Goal: Task Accomplishment & Management: Complete application form

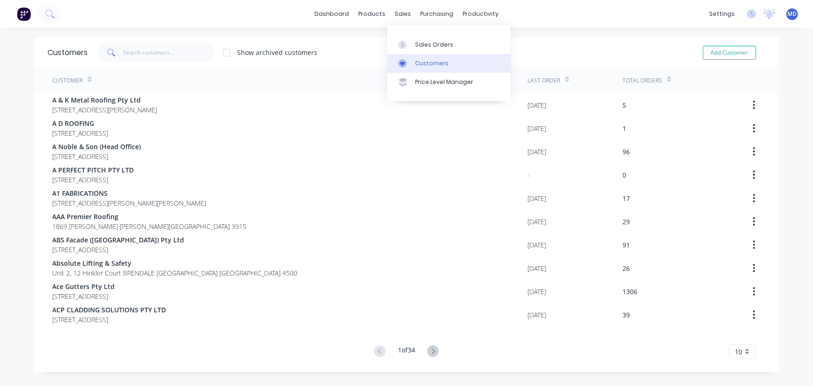
drag, startPoint x: 436, startPoint y: 61, endPoint x: 415, endPoint y: 59, distance: 21.5
click at [436, 61] on div "Customers" at bounding box center [432, 63] width 34 height 8
click at [163, 52] on input "text" at bounding box center [168, 52] width 91 height 19
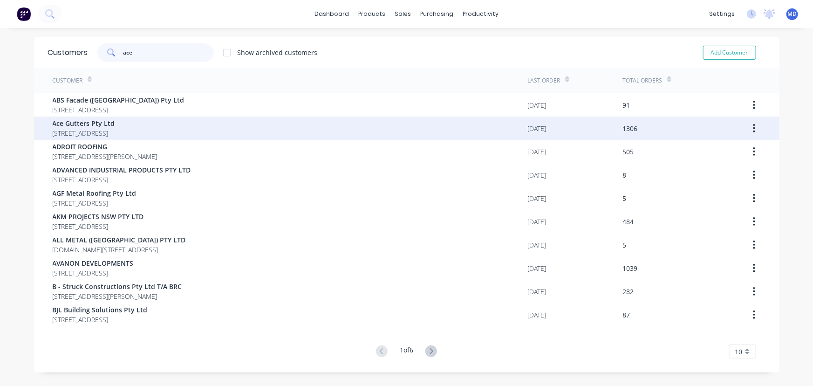
type input "ace"
click at [83, 124] on span "Ace Gutters Pty Ltd" at bounding box center [84, 123] width 62 height 10
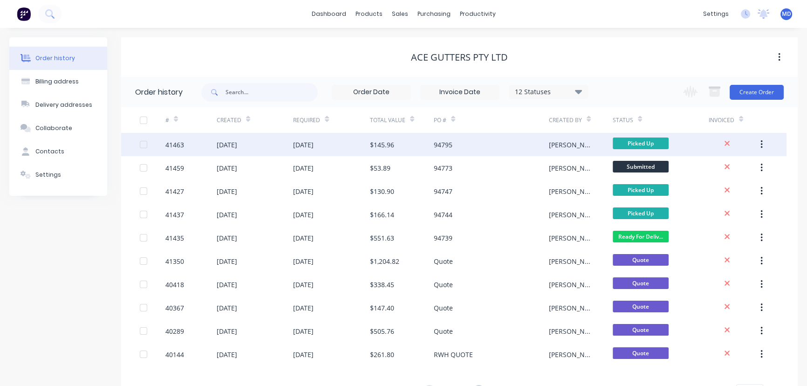
click at [385, 144] on div "$145.96" at bounding box center [382, 145] width 24 height 10
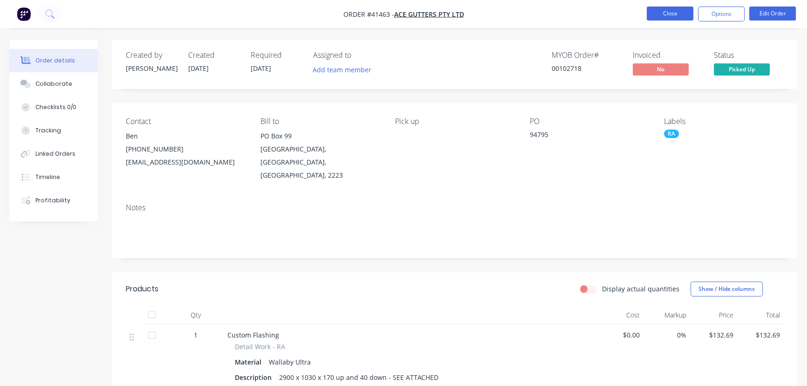
click at [668, 9] on button "Close" at bounding box center [670, 14] width 47 height 14
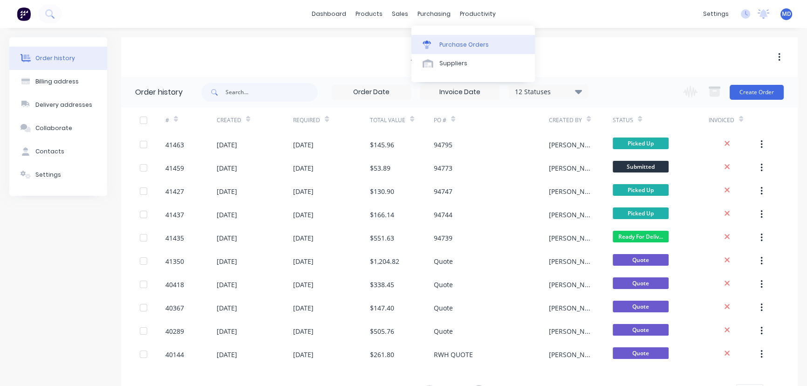
click at [472, 43] on div "Purchase Orders" at bounding box center [464, 45] width 49 height 8
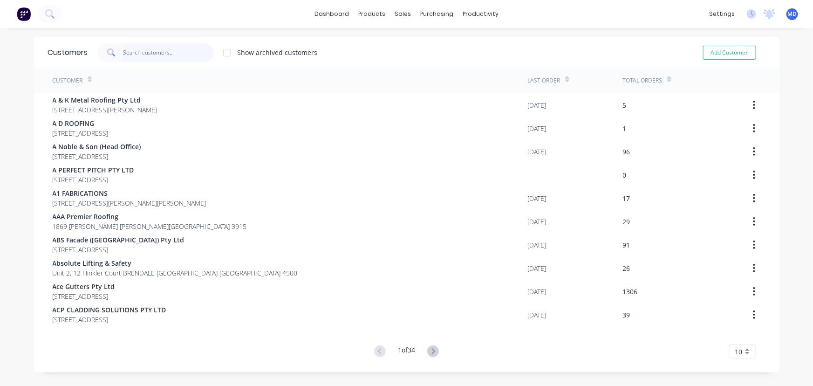
click at [155, 59] on input "text" at bounding box center [168, 52] width 91 height 19
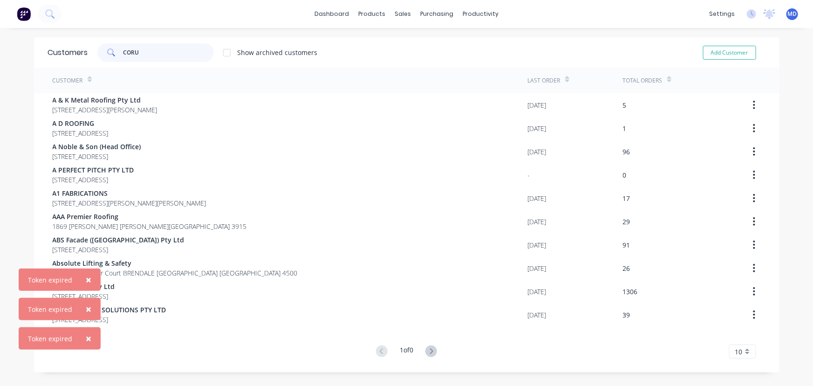
type input "CORUV"
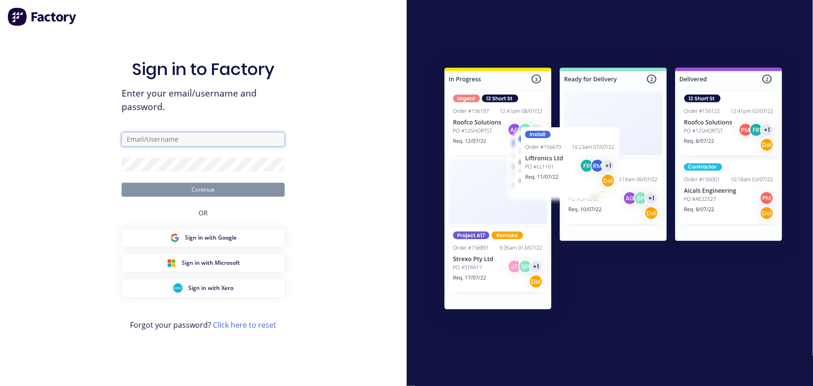
type input "maria@vilno.com.au"
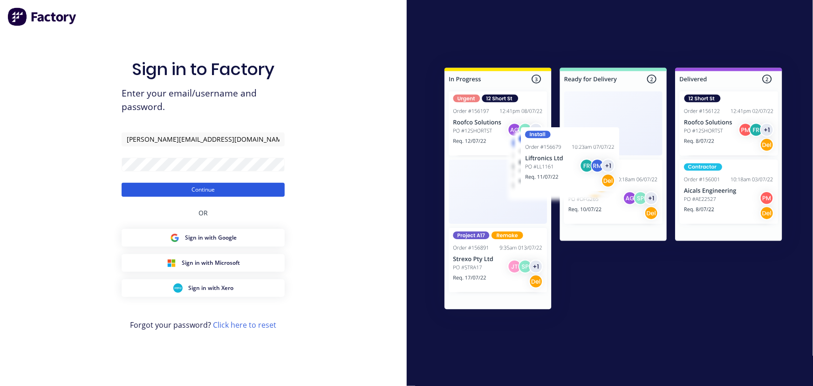
click at [210, 190] on button "Continue" at bounding box center [203, 190] width 163 height 14
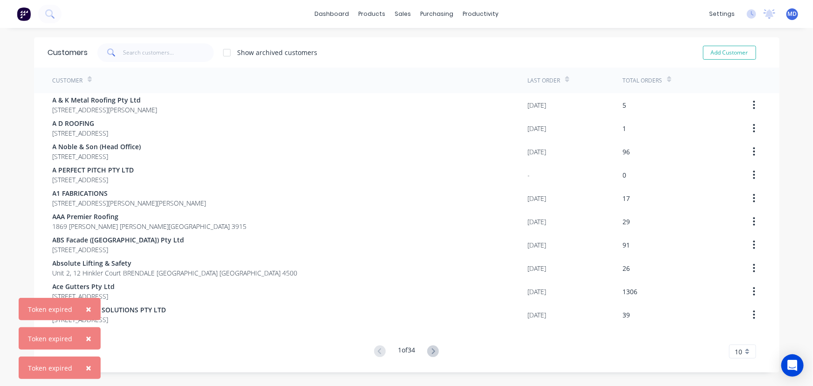
click at [86, 365] on span "×" at bounding box center [89, 367] width 6 height 13
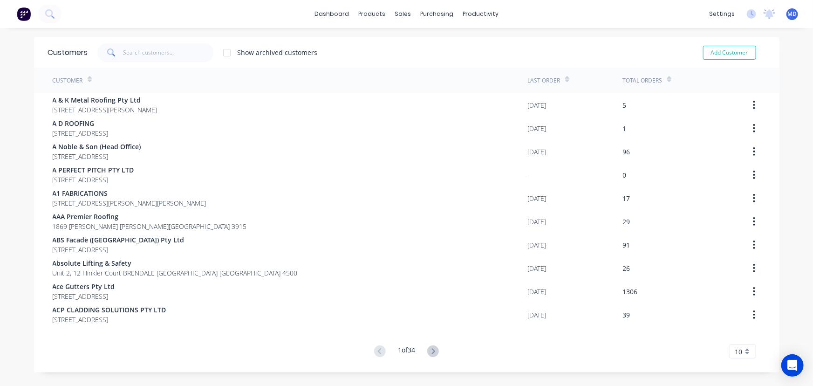
click at [86, 365] on div "Customers Show archived customers Add Customer Customer Last Order Total Orders…" at bounding box center [407, 204] width 746 height 335
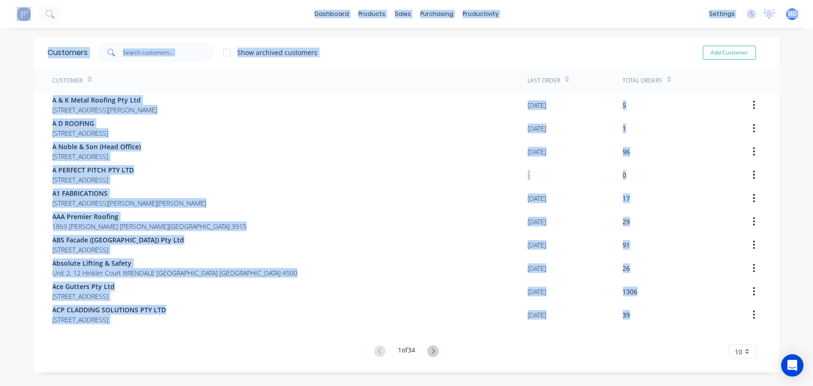
click at [86, 365] on div "Customers Show archived customers Add Customer Customer Last Order Total Orders…" at bounding box center [407, 204] width 746 height 335
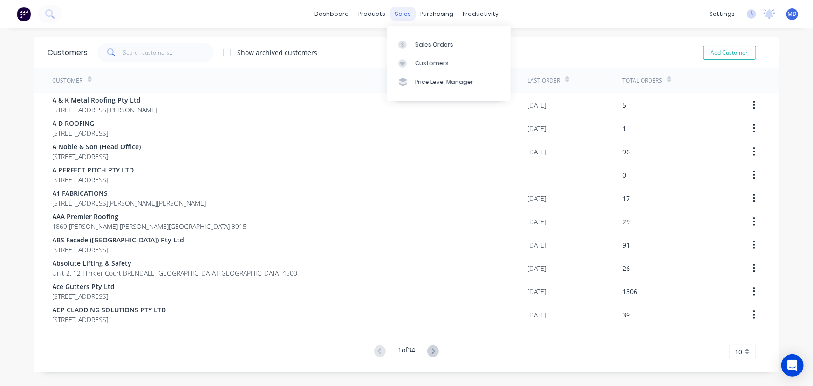
click at [400, 12] on div "sales" at bounding box center [403, 14] width 26 height 14
click at [433, 61] on div "Customers" at bounding box center [432, 63] width 34 height 8
click at [180, 48] on input "text" at bounding box center [168, 52] width 91 height 19
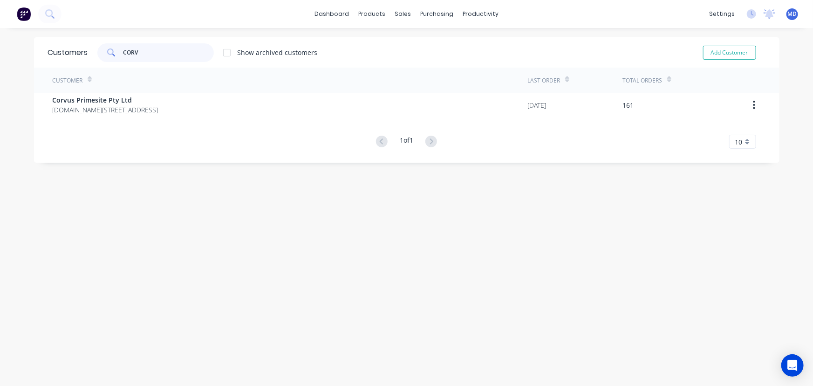
type input "CORV"
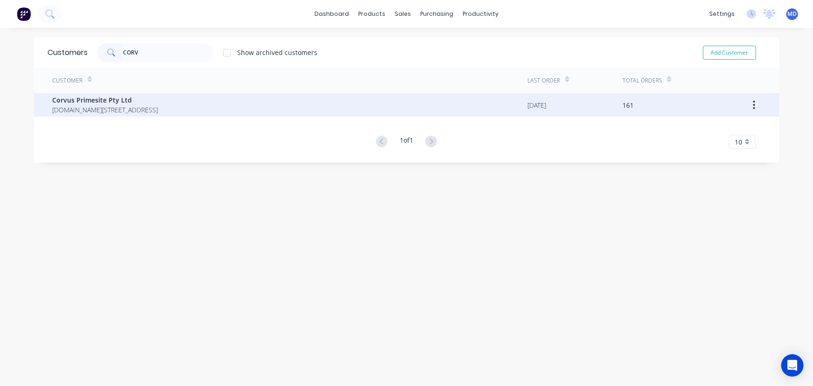
click at [88, 106] on span "[DOMAIN_NAME][STREET_ADDRESS]" at bounding box center [106, 110] width 106 height 10
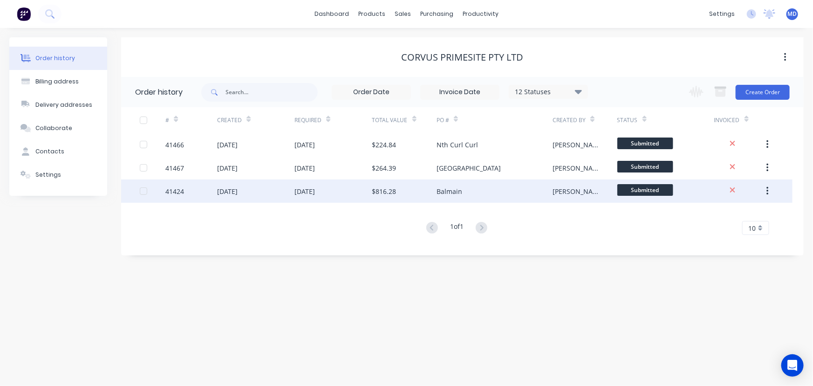
click at [308, 191] on div "[DATE]" at bounding box center [305, 191] width 21 height 10
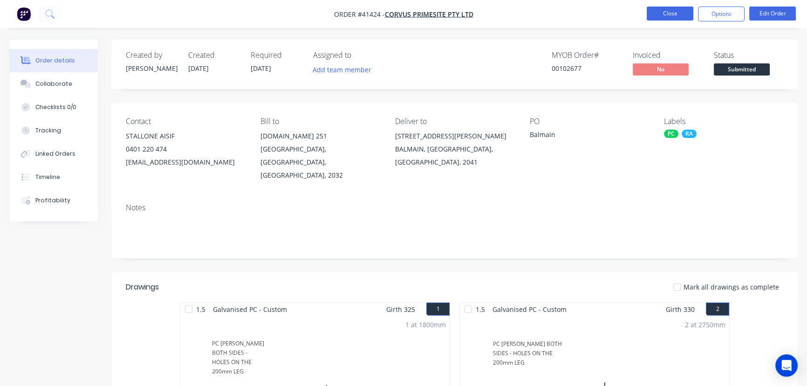
click at [680, 10] on button "Close" at bounding box center [670, 14] width 47 height 14
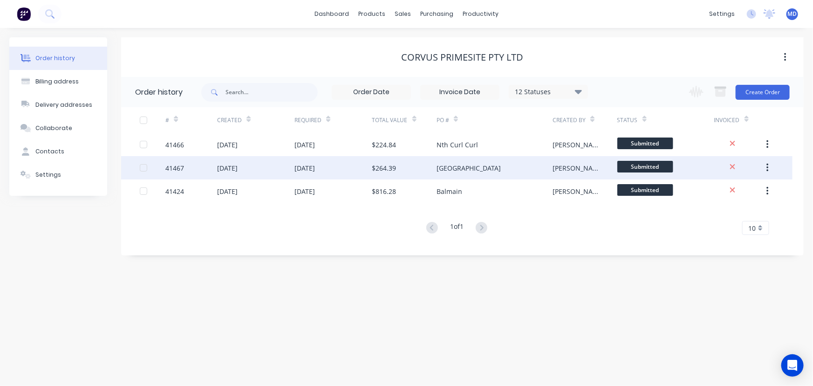
click at [396, 163] on div "$264.39" at bounding box center [384, 168] width 24 height 10
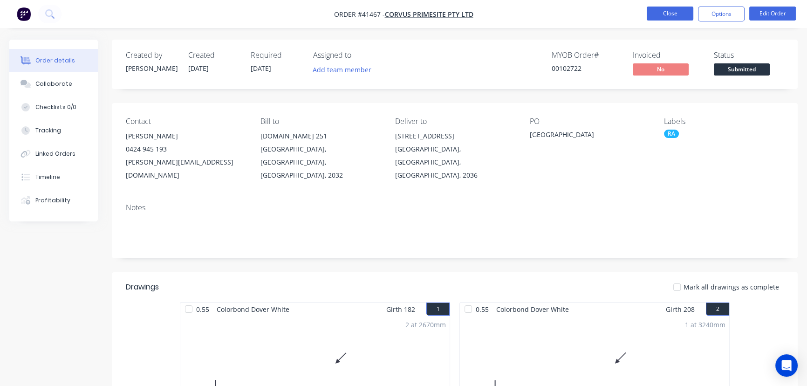
click at [667, 12] on button "Close" at bounding box center [670, 14] width 47 height 14
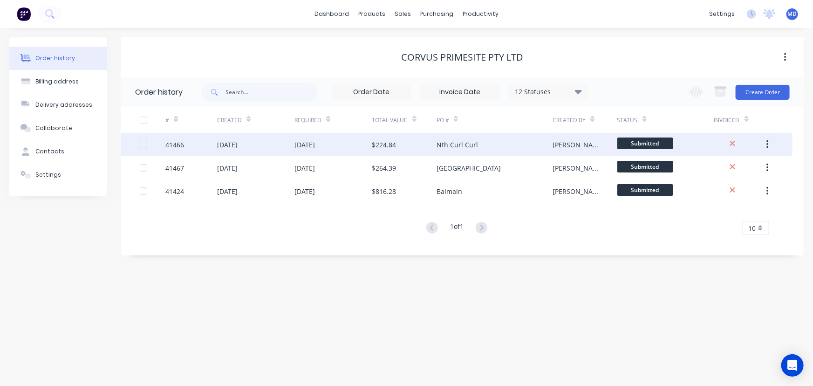
click at [304, 143] on div "04 Sep 2025" at bounding box center [305, 145] width 21 height 10
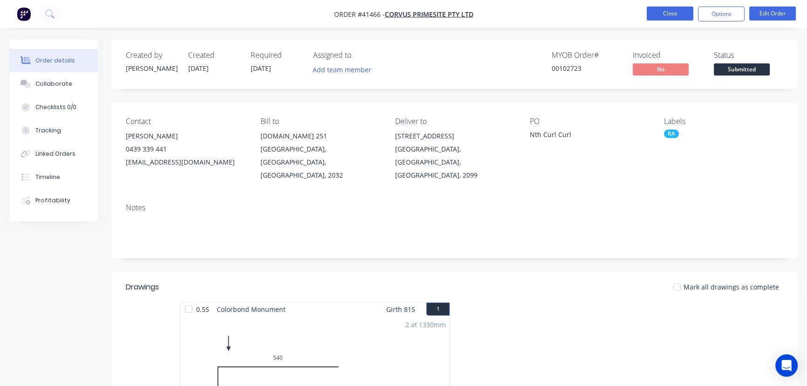
click at [670, 14] on button "Close" at bounding box center [670, 14] width 47 height 14
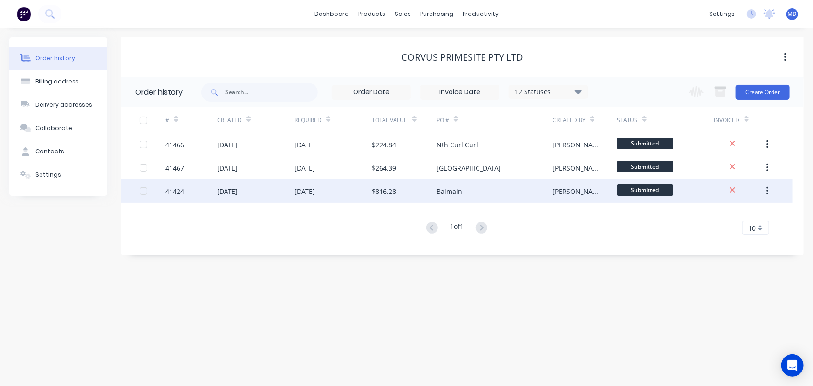
click at [303, 193] on div "02 Sep 2025" at bounding box center [305, 191] width 21 height 10
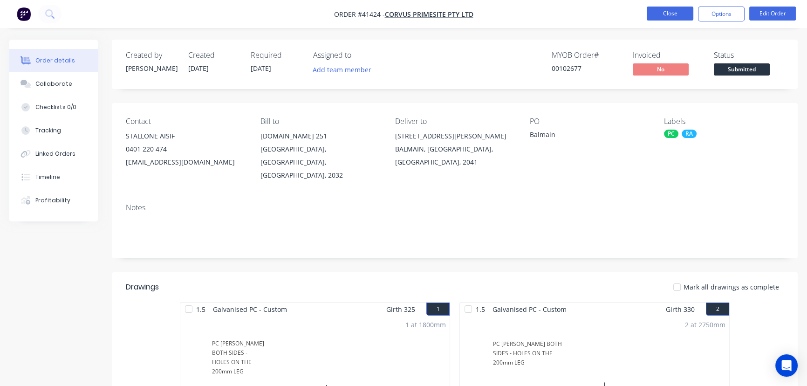
click at [668, 13] on button "Close" at bounding box center [670, 14] width 47 height 14
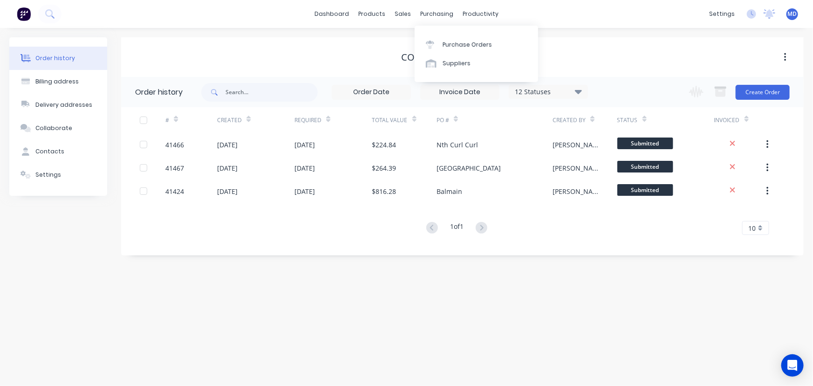
click at [433, 14] on div "purchasing" at bounding box center [437, 14] width 42 height 14
click at [466, 46] on div "Purchase Orders" at bounding box center [467, 45] width 49 height 8
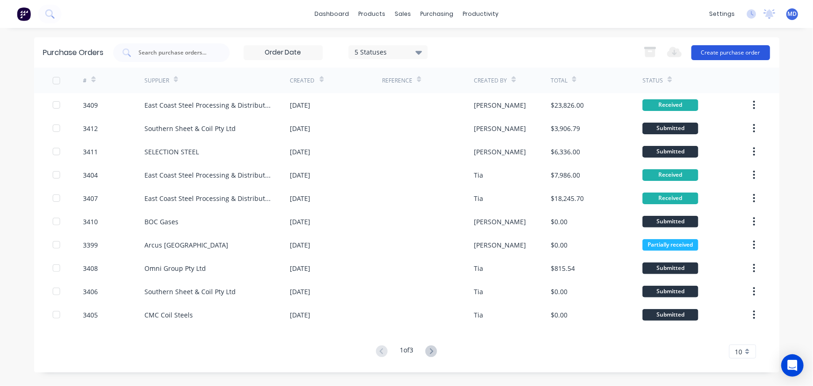
click at [713, 52] on button "Create purchase order" at bounding box center [731, 52] width 79 height 15
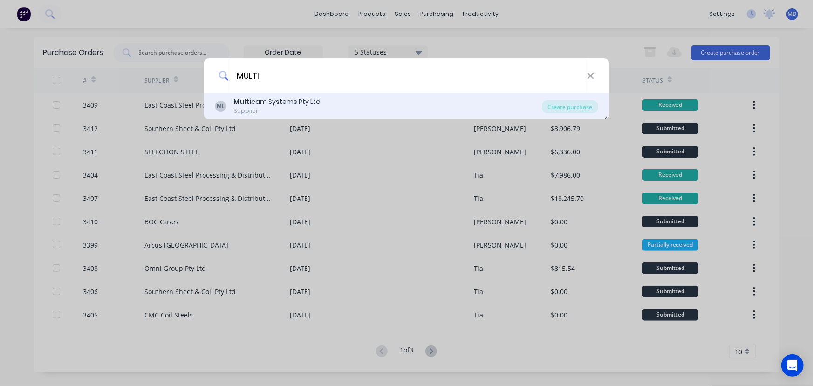
type input "MULTI"
click at [288, 102] on div "Multi cam Systems Pty Ltd" at bounding box center [277, 102] width 87 height 10
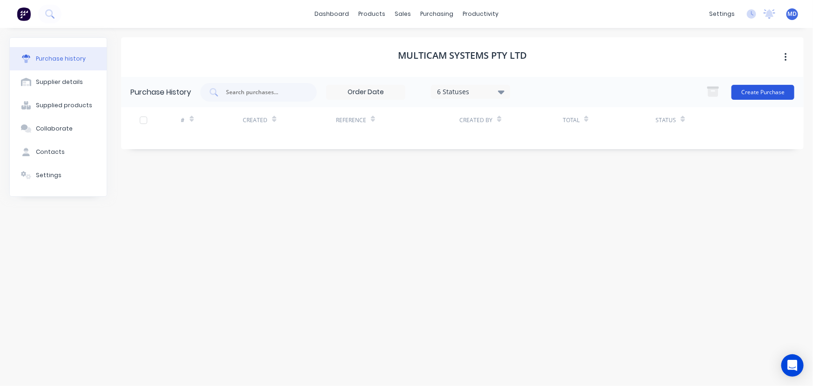
click at [774, 89] on button "Create Purchase" at bounding box center [763, 92] width 63 height 15
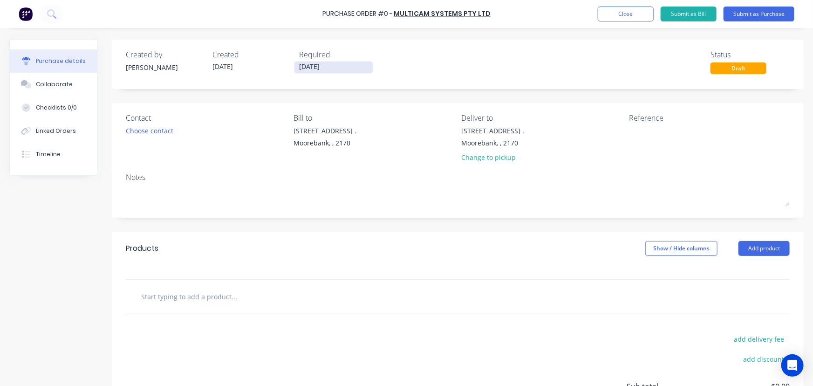
click at [324, 65] on input "03/09/25" at bounding box center [334, 68] width 78 height 12
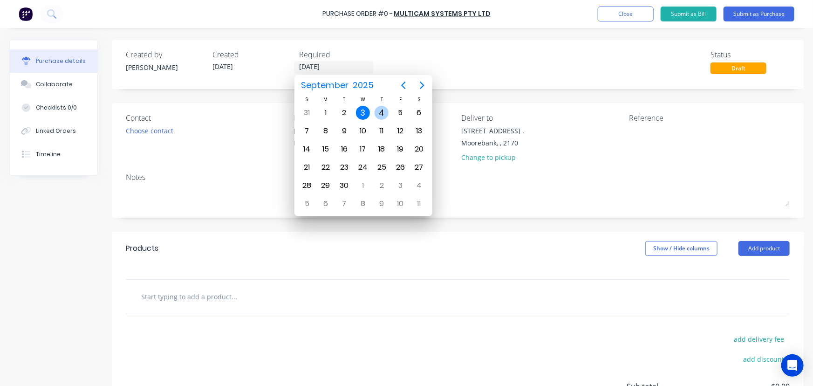
click at [384, 110] on div "4" at bounding box center [382, 113] width 14 height 14
type input "04/09/25"
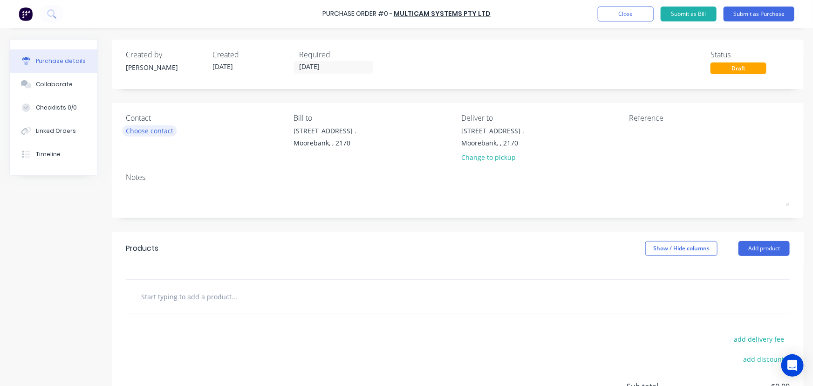
click at [138, 127] on div "Choose contact" at bounding box center [150, 131] width 48 height 10
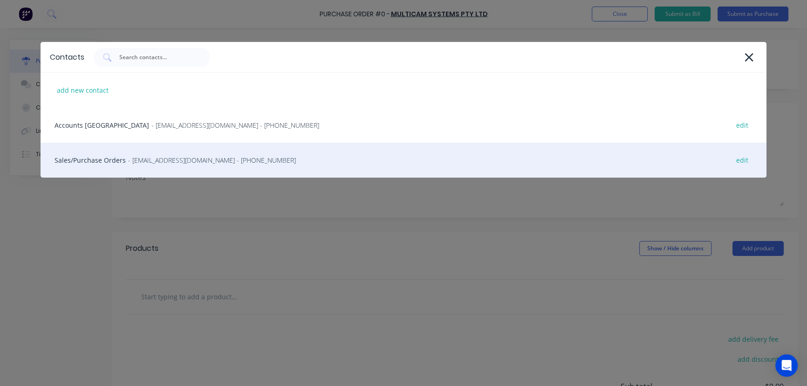
click at [75, 158] on div "Sales/Purchase Orders - sales@multicam.com.au - (02) 4964 1900 edit" at bounding box center [404, 160] width 727 height 35
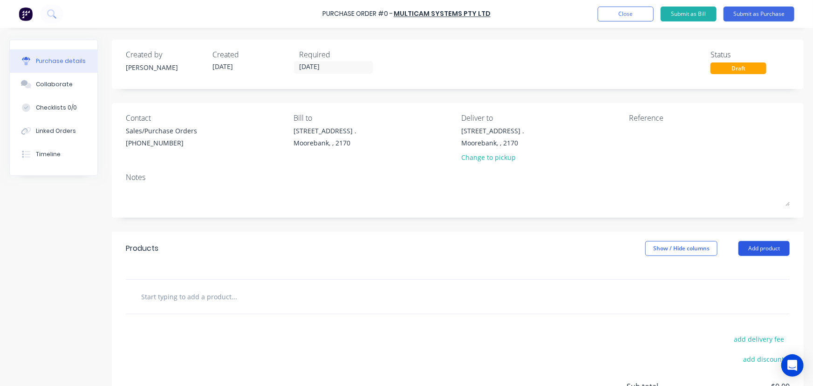
click at [760, 248] on button "Add product" at bounding box center [764, 248] width 51 height 15
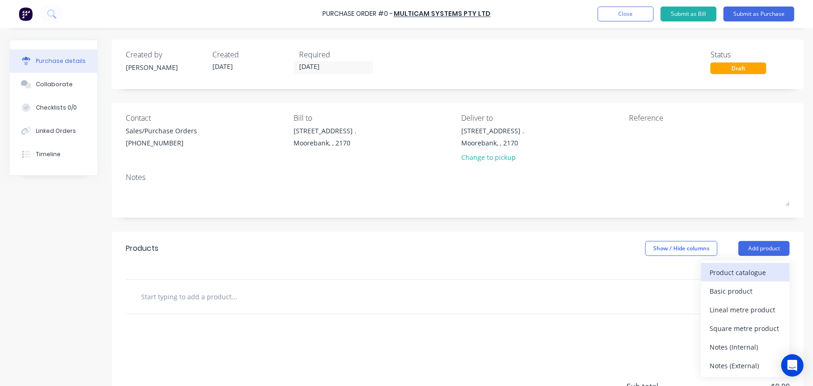
click at [737, 273] on div "Product catalogue" at bounding box center [746, 273] width 72 height 14
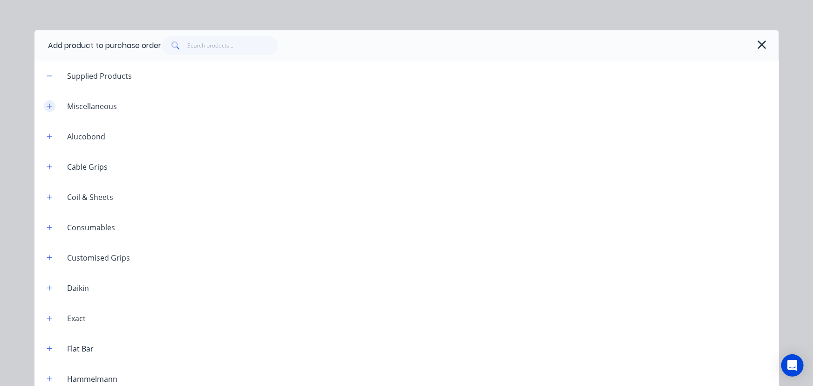
click at [47, 105] on icon "button" at bounding box center [50, 106] width 6 height 7
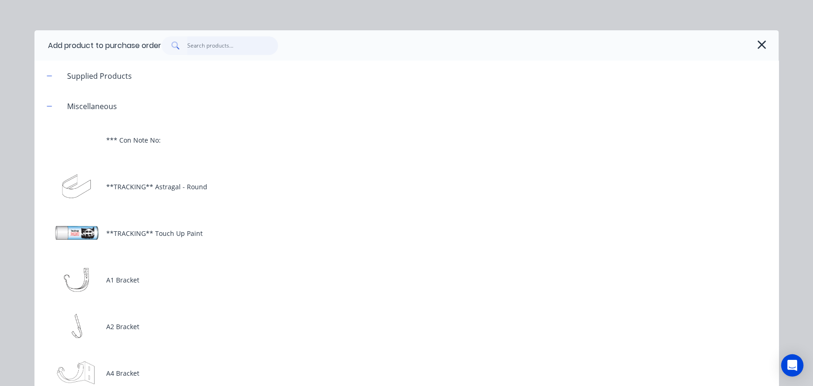
click at [207, 46] on input "text" at bounding box center [232, 45] width 91 height 19
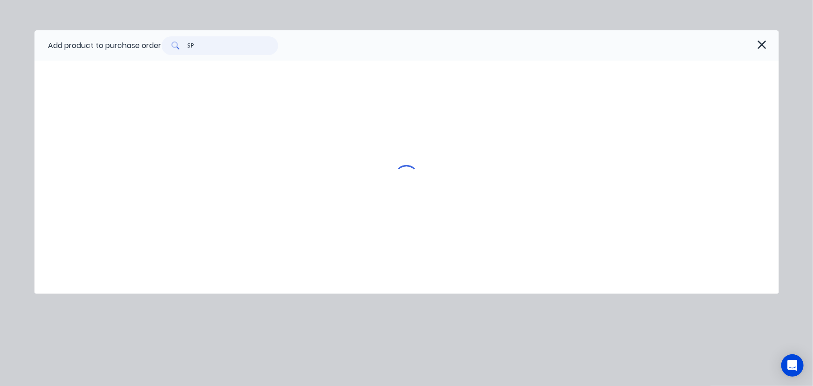
type input "S"
type input "F"
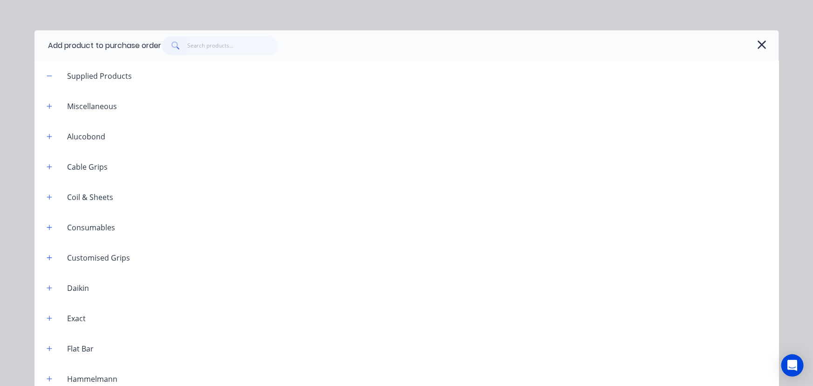
click at [759, 47] on icon "button" at bounding box center [762, 44] width 10 height 13
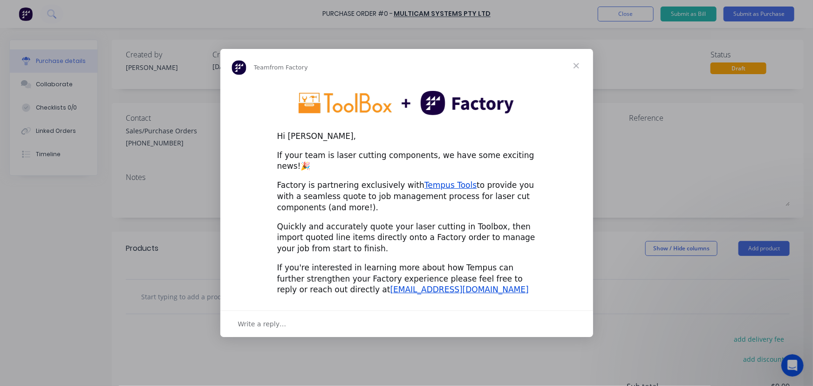
click at [578, 70] on span "Close" at bounding box center [577, 66] width 34 height 34
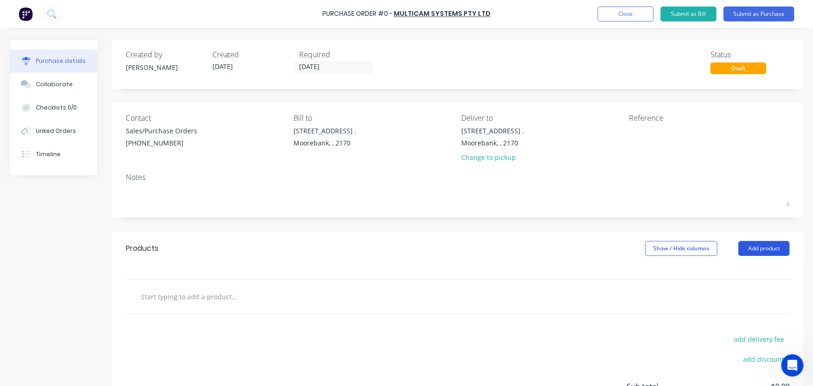
click at [761, 247] on button "Add product" at bounding box center [764, 248] width 51 height 15
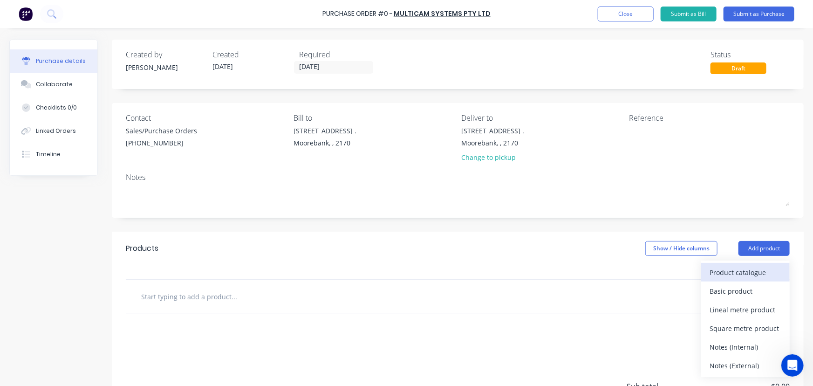
click at [742, 270] on div "Product catalogue" at bounding box center [746, 273] width 72 height 14
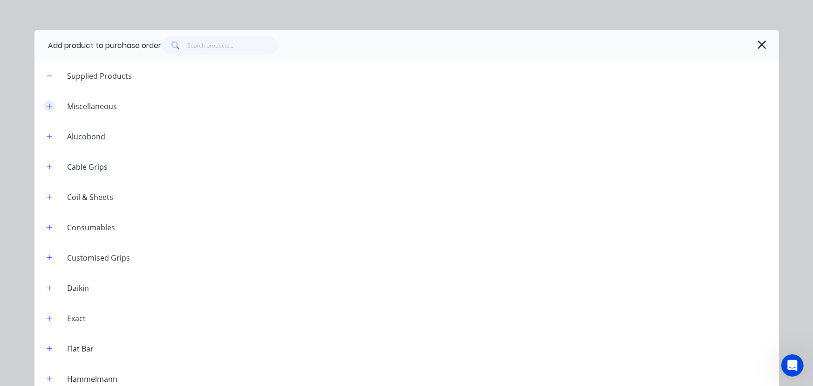
click at [47, 104] on icon "button" at bounding box center [50, 106] width 6 height 7
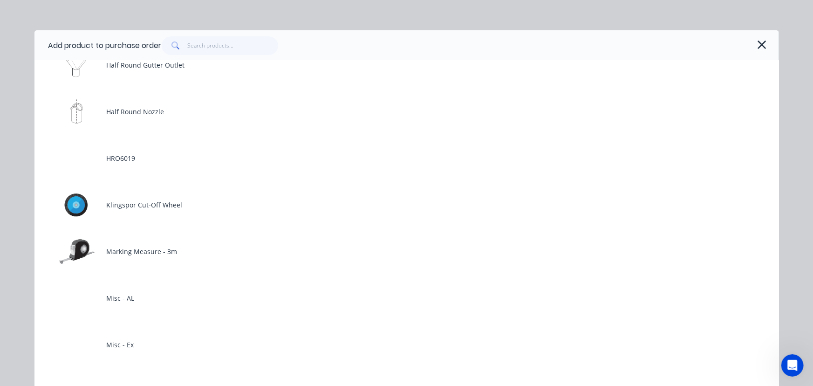
scroll to position [1610, 0]
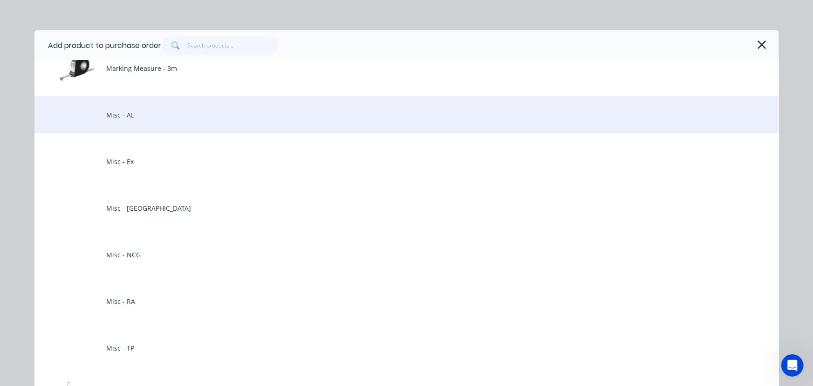
click at [119, 113] on div "Misc - AL" at bounding box center [406, 114] width 745 height 37
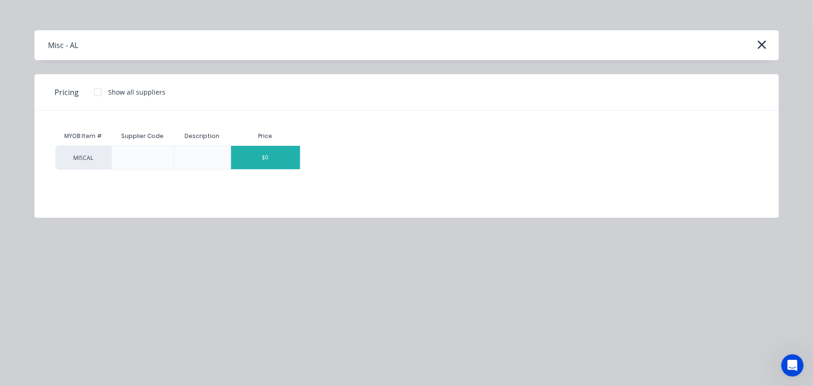
click at [263, 154] on div "$0" at bounding box center [265, 157] width 69 height 23
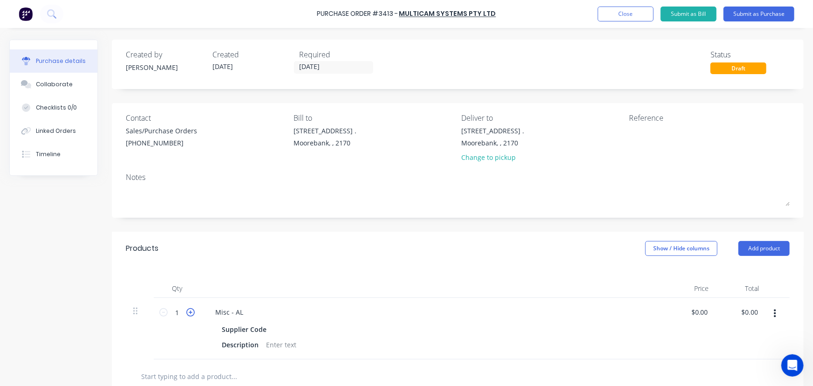
click at [193, 313] on icon at bounding box center [190, 312] width 8 height 8
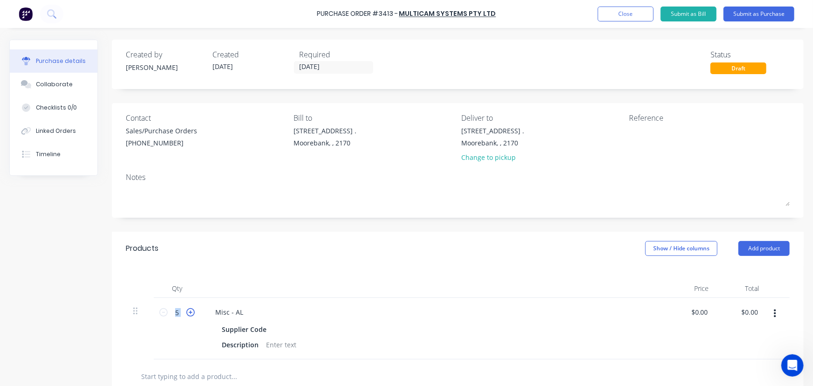
type input "6"
click at [704, 312] on input "0.0000" at bounding box center [697, 312] width 25 height 14
drag, startPoint x: 684, startPoint y: 312, endPoint x: 732, endPoint y: 313, distance: 47.5
click at [731, 313] on div "6 6 Misc - AL Supplier Code Description 0.0000 0.0000 $0.00 $0.00" at bounding box center [458, 329] width 664 height 62
type input "$123.60"
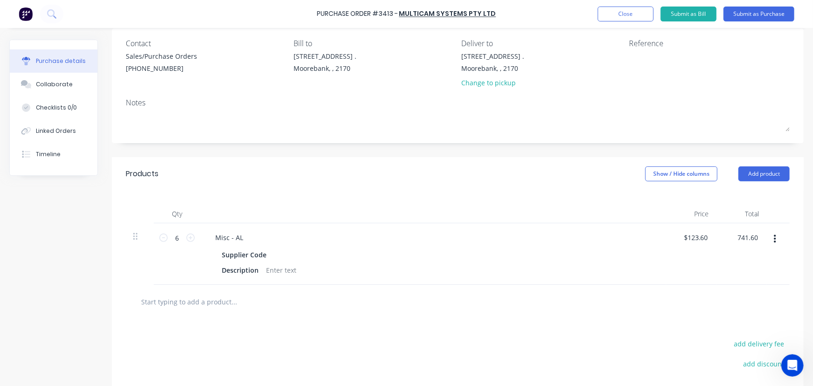
scroll to position [170, 0]
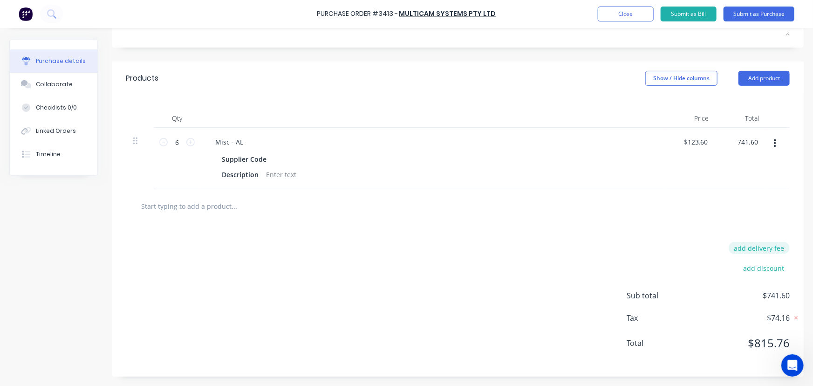
type input "$741.60"
click at [757, 247] on button "add delivery fee" at bounding box center [759, 248] width 61 height 12
type input "$15.00"
click at [761, 11] on button "Submit as Purchase" at bounding box center [759, 14] width 71 height 15
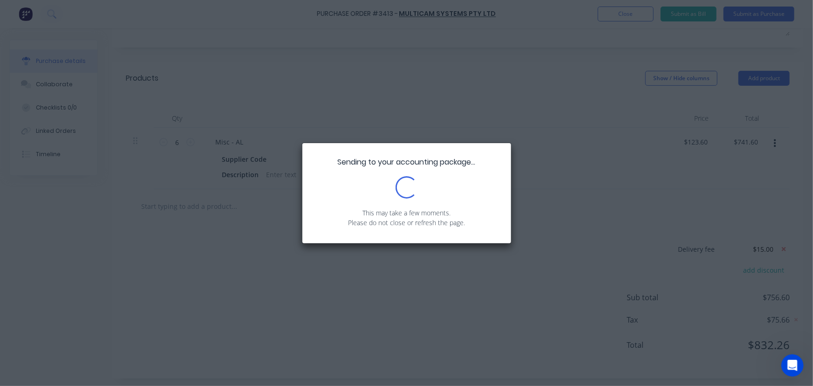
scroll to position [0, 0]
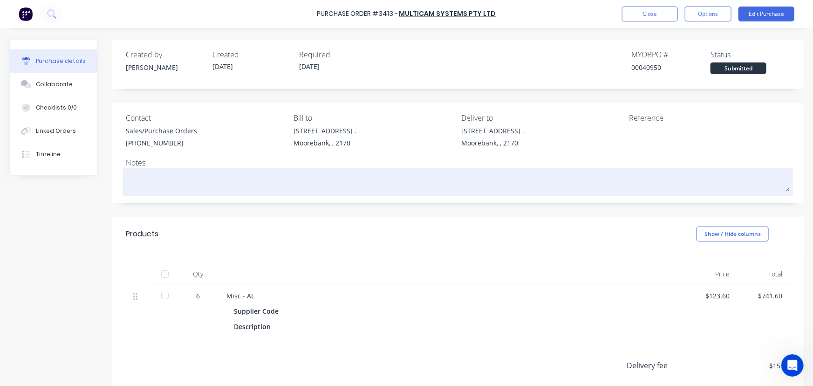
click at [175, 184] on textarea at bounding box center [458, 181] width 664 height 21
type textarea "x"
type textarea "P"
type textarea "x"
type textarea "PL"
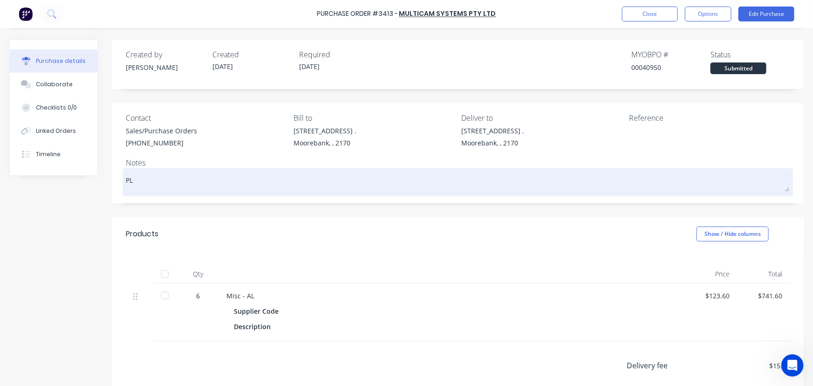
type textarea "x"
type textarea "PLS"
type textarea "x"
type textarea "PLSA"
type textarea "x"
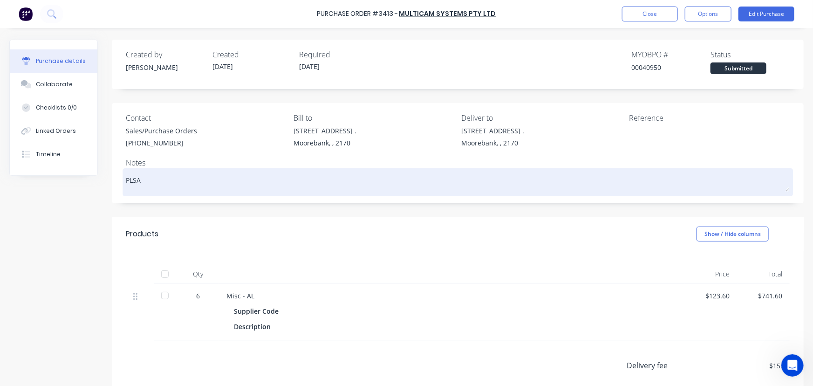
type textarea "PLSAE"
type textarea "x"
type textarea "PLSAE"
type textarea "x"
type textarea "PLSAE"
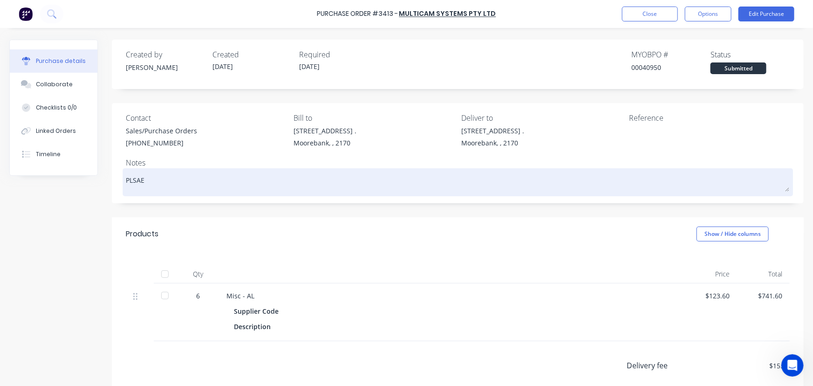
type textarea "x"
type textarea "PLSA"
type textarea "x"
type textarea "PLS"
type textarea "x"
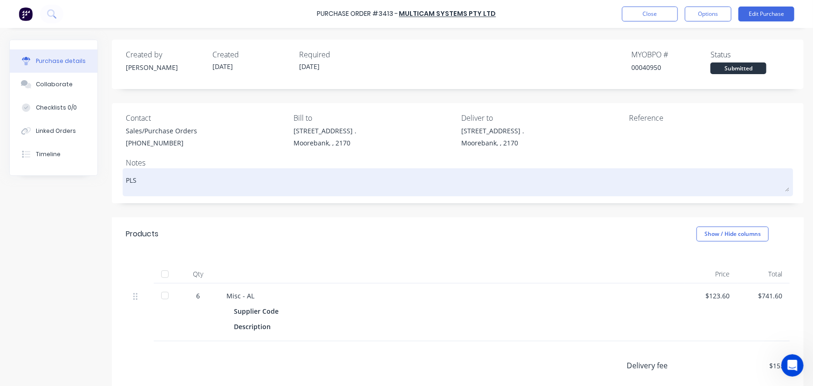
type textarea "PL"
type textarea "x"
type textarea "PLE"
type textarea "x"
type textarea "PLEA"
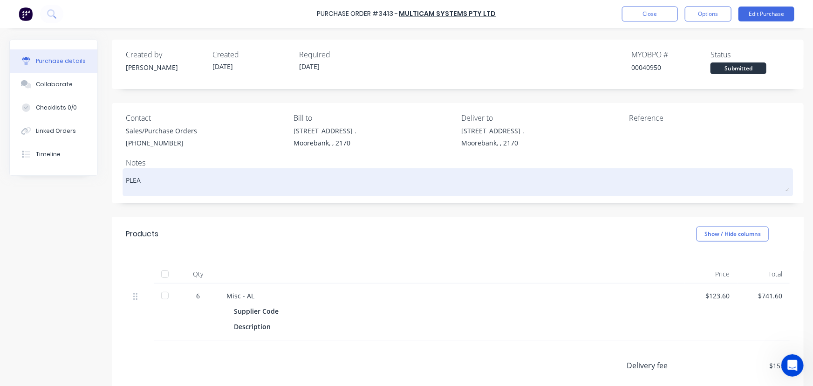
type textarea "x"
type textarea "PLEAS"
type textarea "x"
type textarea "PLEASE"
type textarea "x"
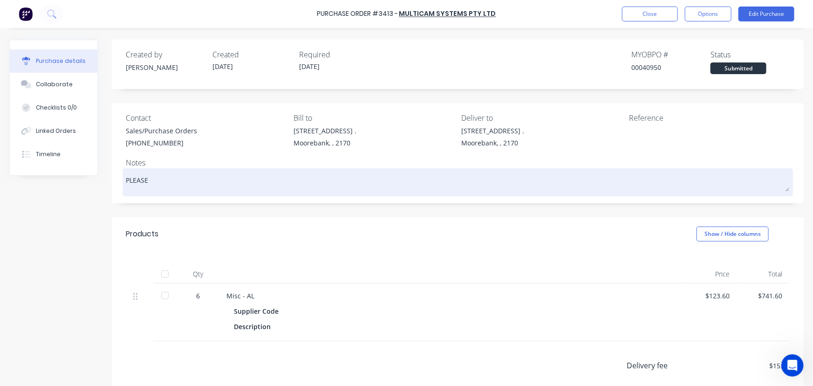
type textarea "PLEASE"
type textarea "x"
type textarea "PLEASE S"
type textarea "x"
type textarea "PLEASE SE"
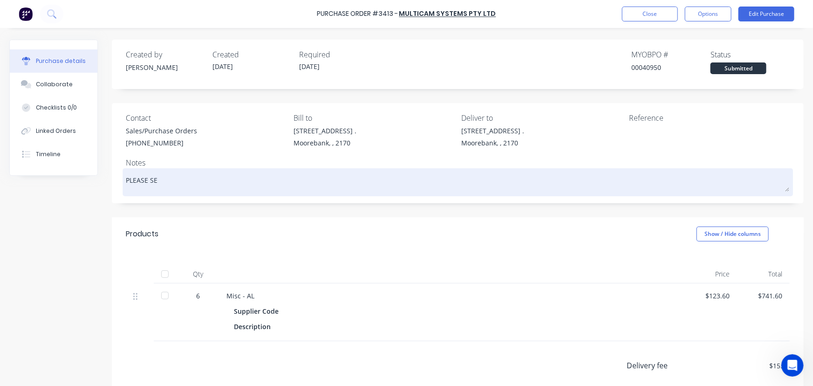
type textarea "x"
type textarea "PLEASE SEN"
type textarea "x"
type textarea "PLEASE SEND"
type textarea "x"
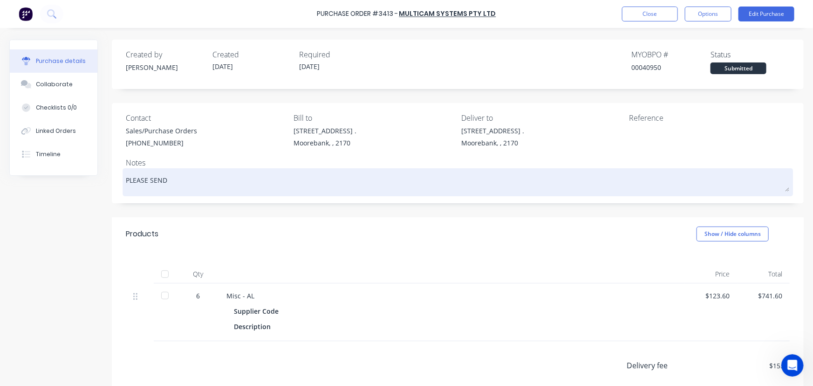
type textarea "PLEASE SEND"
type textarea "x"
type textarea "PLEASE SEND T"
type textarea "x"
type textarea "PLEASE SEND TH"
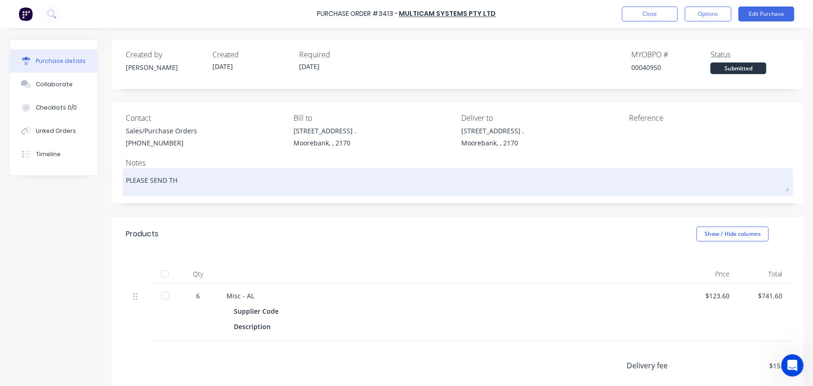
type textarea "x"
type textarea "PLEASE SEND THR"
type textarea "x"
type textarea "PLEASE SEND THRO"
type textarea "x"
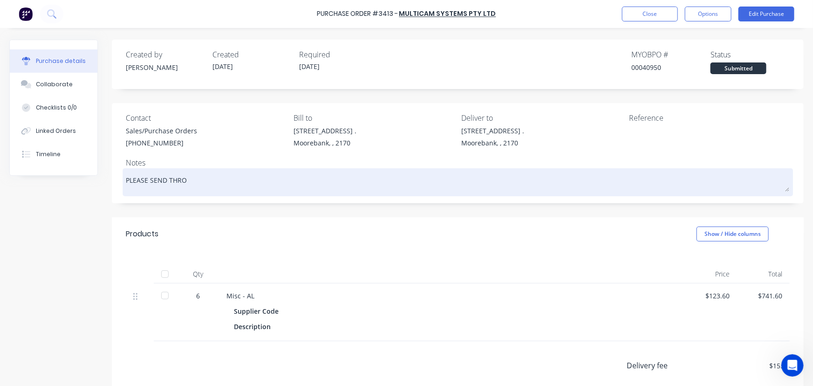
type textarea "PLEASE SEND THROU"
type textarea "x"
type textarea "PLEASE SEND THROUG"
type textarea "x"
type textarea "PLEASE SEND THROUGH"
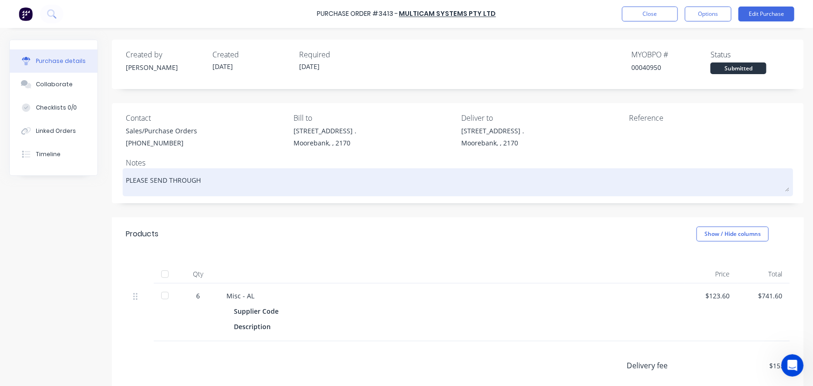
type textarea "x"
type textarea "PLEASE SEND THROUGH"
type textarea "x"
type textarea "PLEASE SEND THROUGH T"
type textarea "x"
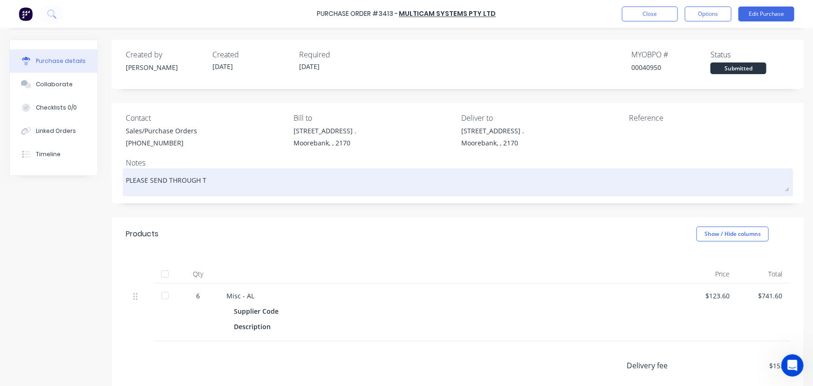
type textarea "PLEASE SEND THROUGH TA"
type textarea "x"
type textarea "PLEASE SEND THROUGH TAX"
type textarea "x"
type textarea "PLEASE SEND THROUGH TAX"
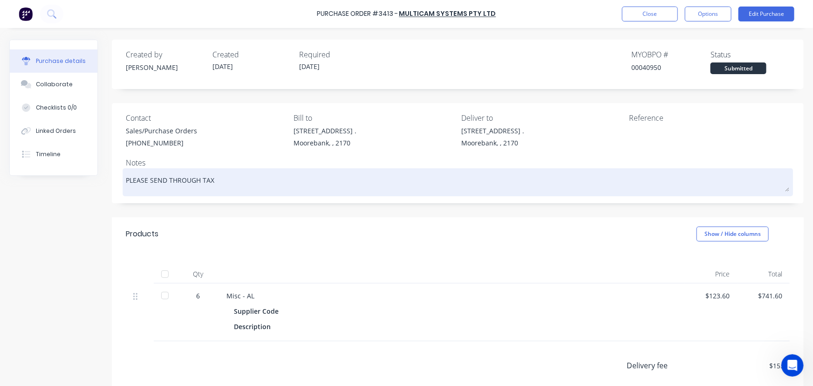
type textarea "x"
type textarea "PLEASE SEND THROUGH TAX I"
type textarea "x"
type textarea "PLEASE SEND THROUGH TAX IN"
type textarea "x"
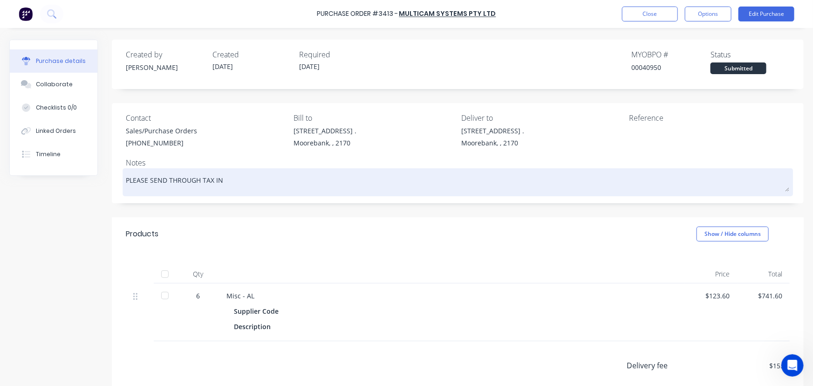
type textarea "PLEASE SEND THROUGH TAX INB"
type textarea "x"
type textarea "PLEASE SEND THROUGH TAX INBV"
type textarea "x"
type textarea "PLEASE SEND THROUGH TAX INBVO"
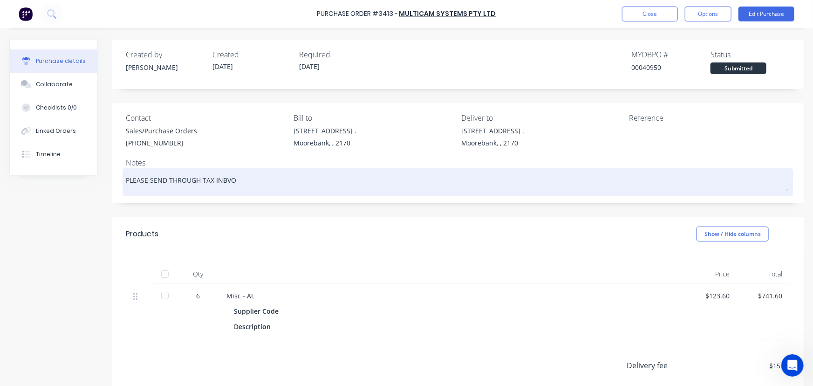
type textarea "x"
type textarea "PLEASE SEND THROUGH TAX INBVOI"
type textarea "x"
type textarea "PLEASE SEND THROUGH TAX INBVOIC"
type textarea "x"
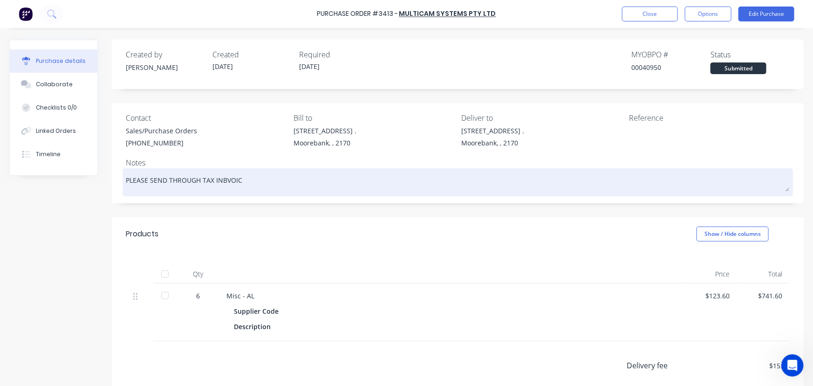
type textarea "PLEASE SEND THROUGH TAX INBVOICE"
type textarea "x"
type textarea "PLEASE SEND THROUGH TAX INBVOIC"
type textarea "x"
type textarea "PLEASE SEND THROUGH TAX INBVOI"
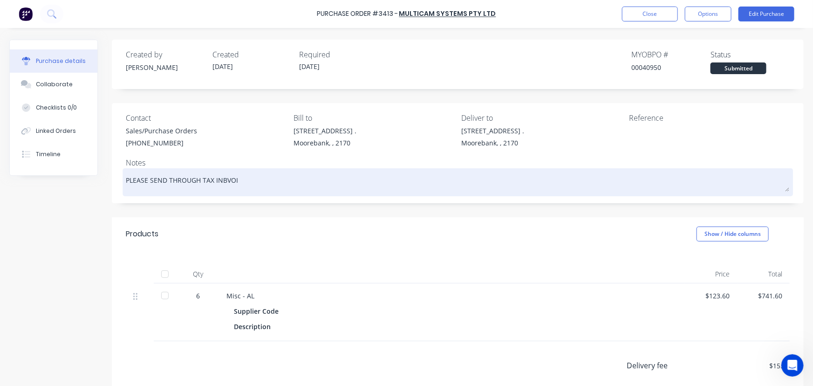
type textarea "x"
type textarea "PLEASE SEND THROUGH TAX INBVO"
type textarea "x"
type textarea "PLEASE SEND THROUGH TAX INBV"
type textarea "x"
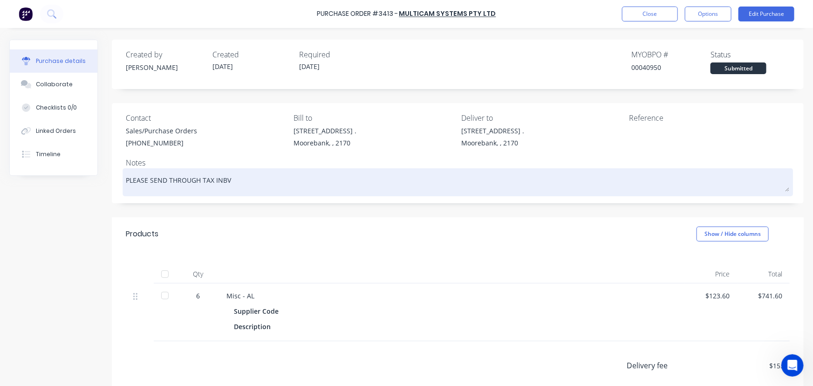
type textarea "PLEASE SEND THROUGH TAX INB"
type textarea "x"
type textarea "PLEASE SEND THROUGH TAX IN"
type textarea "x"
type textarea "PLEASE SEND THROUGH TAX INV"
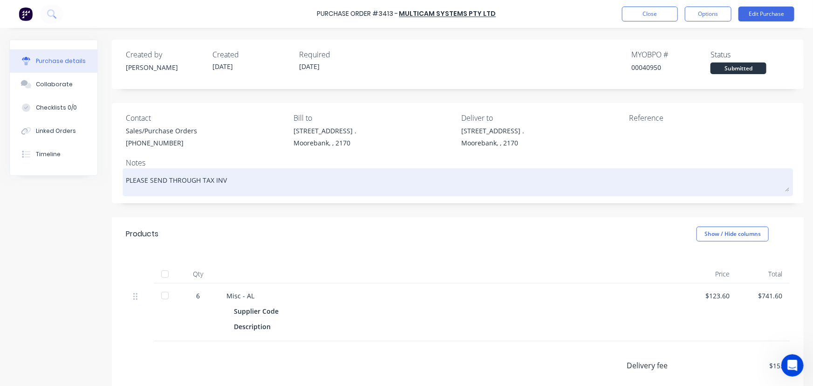
type textarea "x"
type textarea "PLEASE SEND THROUGH TAX INVO"
type textarea "x"
type textarea "PLEASE SEND THROUGH TAX INVOI"
type textarea "x"
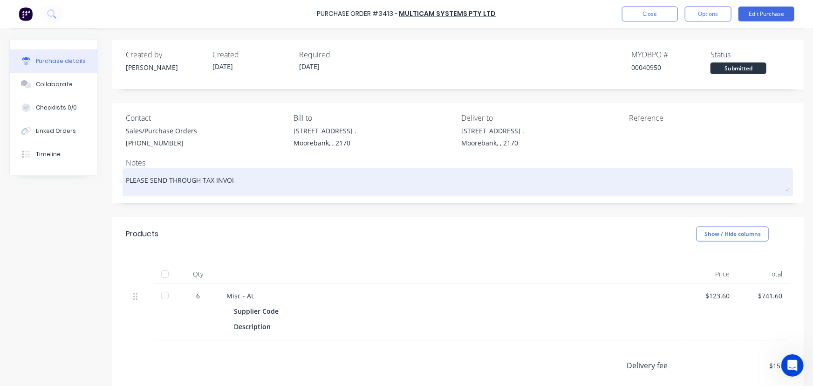
type textarea "PLEASE SEND THROUGH TAX INVOIC"
type textarea "x"
type textarea "PLEASE SEND THROUGH TAX INVOICE"
type textarea "x"
type textarea "PLEASE SEND THROUGH TAX INVOICE"
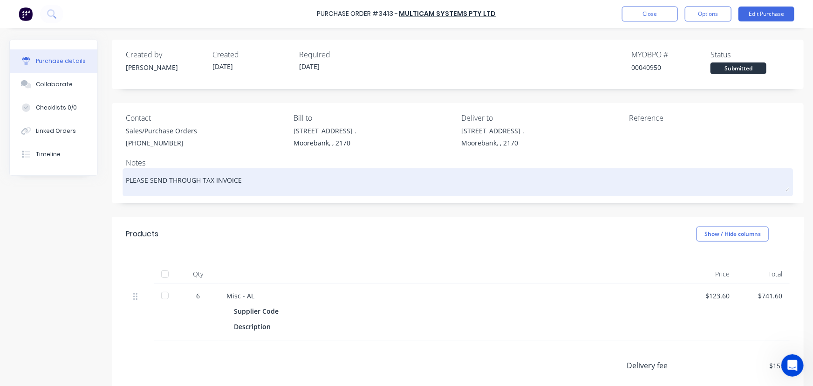
type textarea "x"
type textarea "PLEASE SEND THROUGH TAX INVOICE F"
type textarea "x"
type textarea "PLEASE SEND THROUGH TAX INVOICE FO"
type textarea "x"
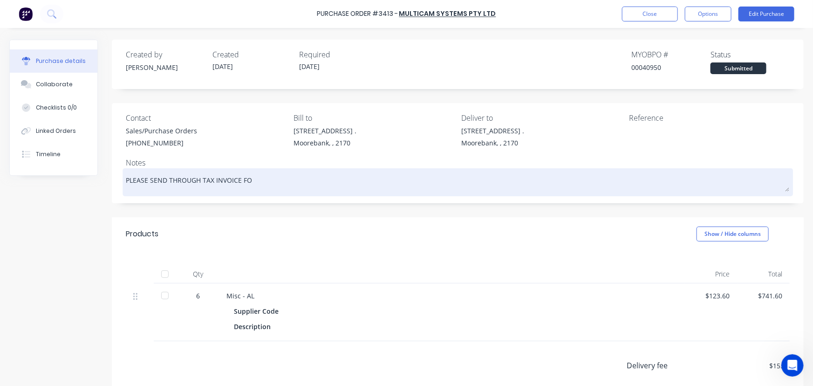
type textarea "PLEASE SEND THROUGH TAX INVOICE FOR"
type textarea "x"
type textarea "PLEASE SEND THROUGH TAX INVOICE FOR"
type textarea "x"
type textarea "PLEASE SEND THROUGH TAX INVOICE FOR P"
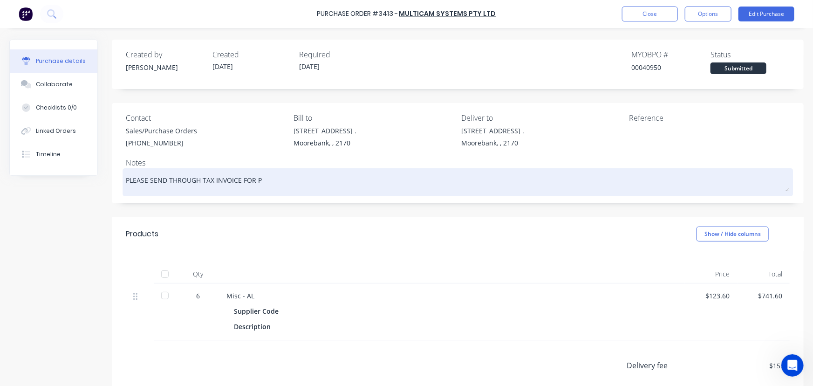
type textarea "x"
type textarea "PLEASE SEND THROUGH TAX INVOICE FOR PA"
type textarea "x"
type textarea "PLEASE SEND THROUGH TAX INVOICE FOR PAY"
type textarea "x"
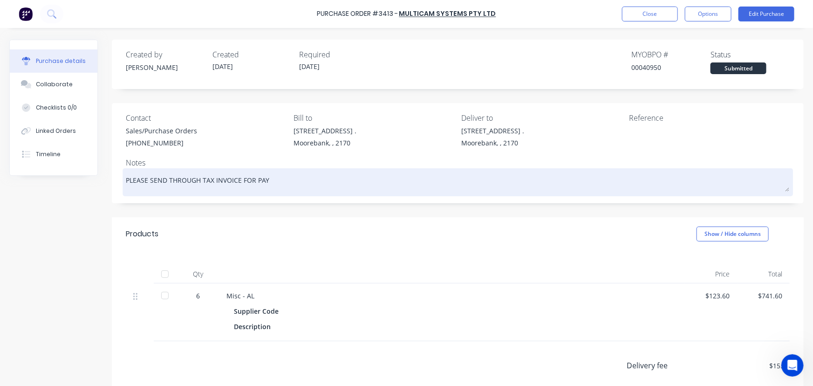
type textarea "PLEASE SEND THROUGH TAX INVOICE FOR PAYM"
type textarea "x"
type textarea "PLEASE SEND THROUGH TAX INVOICE FOR PAYME"
type textarea "x"
type textarea "PLEASE SEND THROUGH TAX INVOICE FOR PAYMEN"
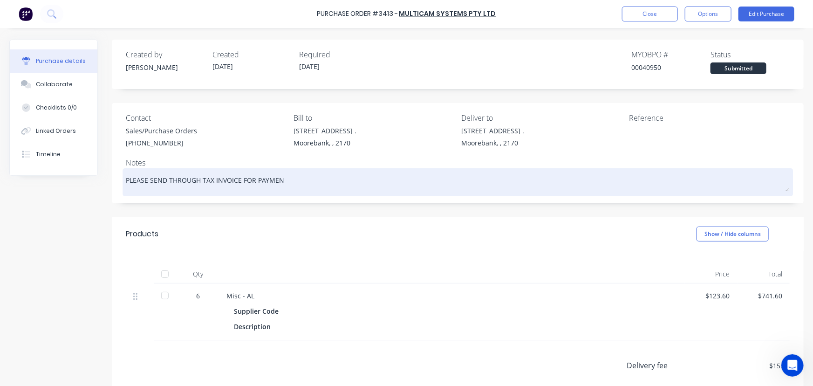
type textarea "x"
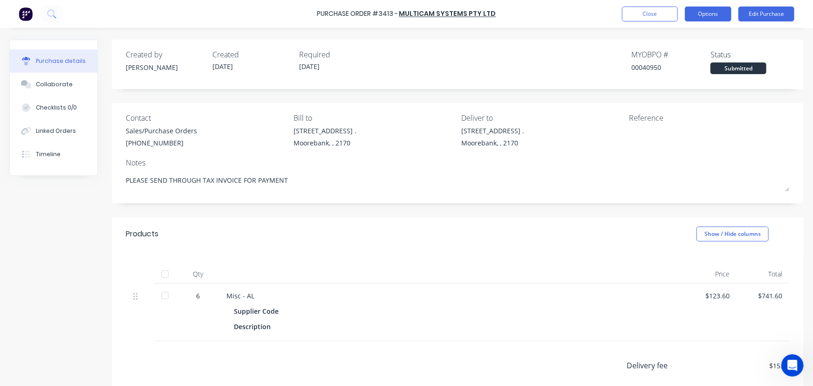
type textarea "PLEASE SEND THROUGH TAX INVOICE FOR PAYMENT"
type textarea "x"
type textarea "PLEASE SEND THROUGH TAX INVOICE FOR PAYMENT"
click at [709, 12] on button "Options" at bounding box center [708, 14] width 47 height 15
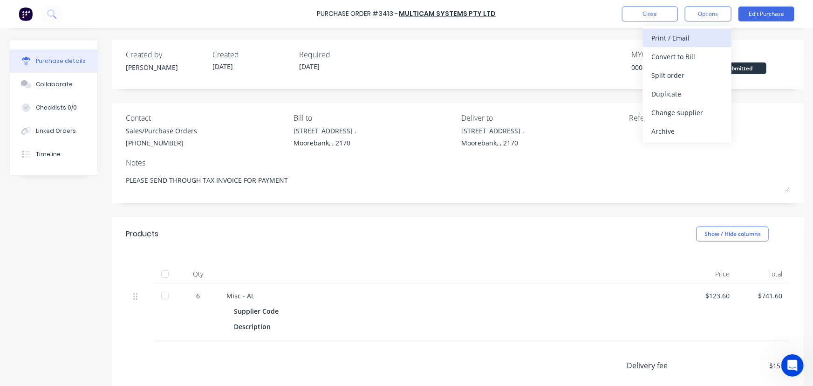
click at [681, 34] on div "Print / Email" at bounding box center [688, 38] width 72 height 14
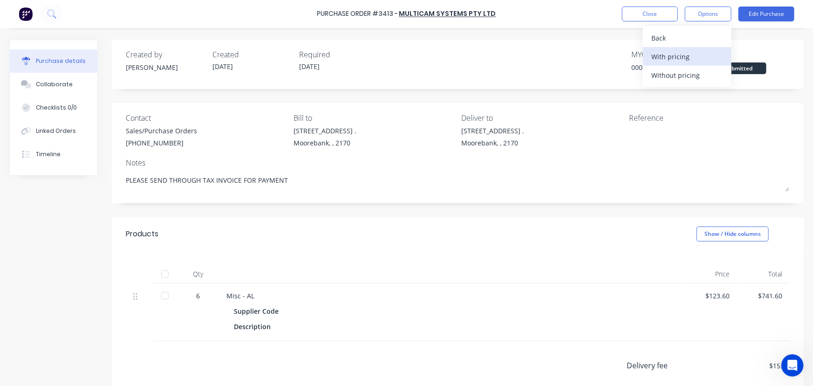
click at [679, 56] on div "With pricing" at bounding box center [688, 57] width 72 height 14
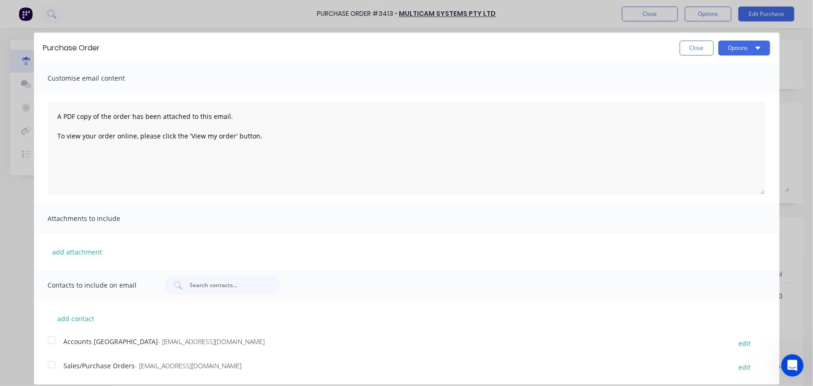
click at [51, 366] on div at bounding box center [51, 364] width 19 height 19
click at [742, 47] on button "Options" at bounding box center [745, 48] width 52 height 15
click at [700, 92] on div "Email" at bounding box center [726, 90] width 72 height 14
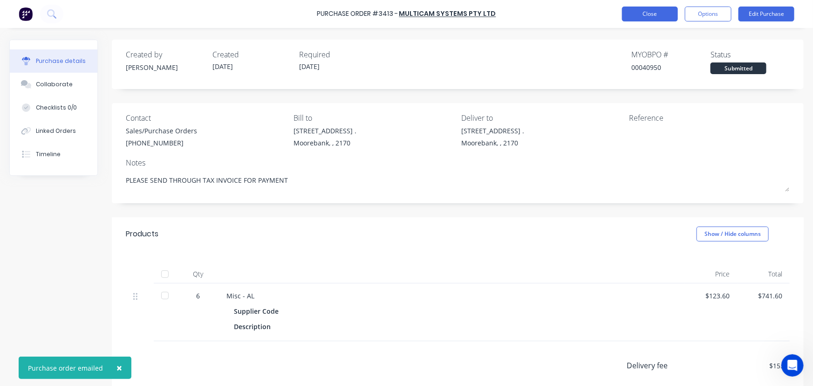
click at [651, 14] on button "Close" at bounding box center [650, 14] width 56 height 15
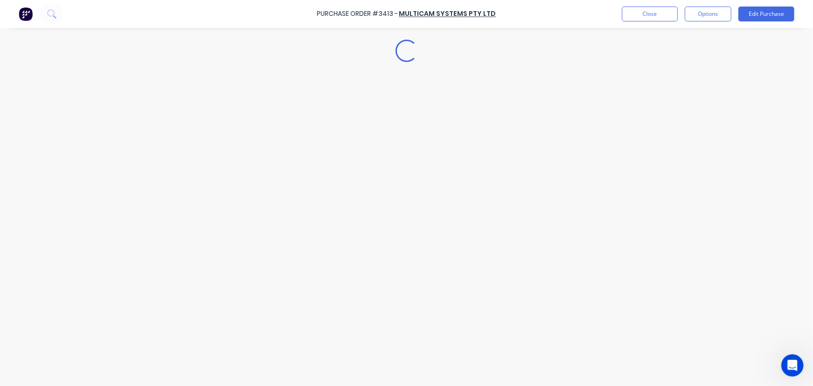
type textarea "x"
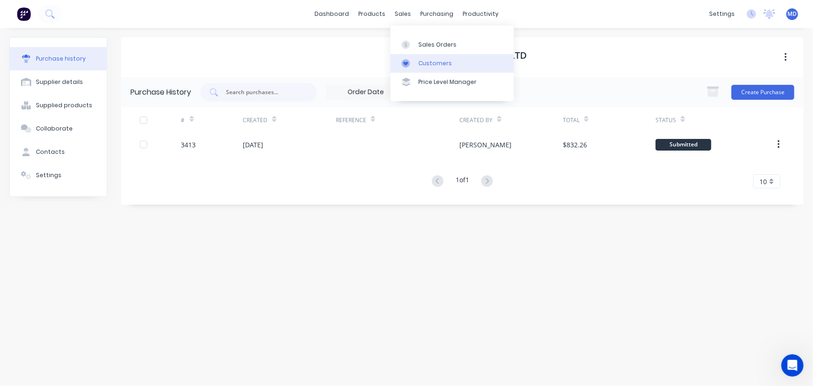
click at [434, 62] on div "Customers" at bounding box center [436, 63] width 34 height 8
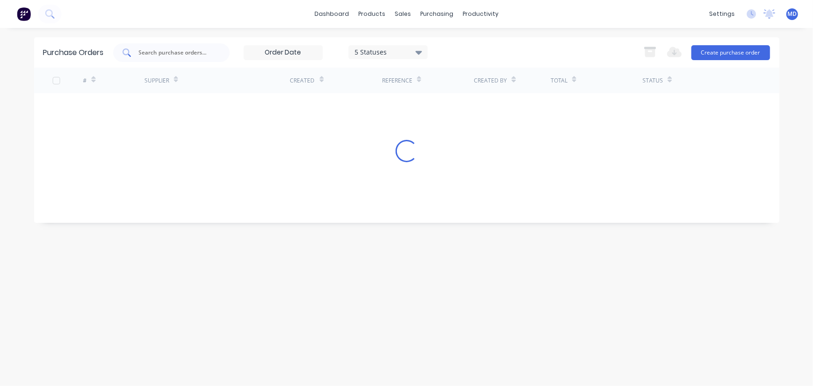
click at [184, 52] on input "text" at bounding box center [176, 52] width 77 height 9
type input "M"
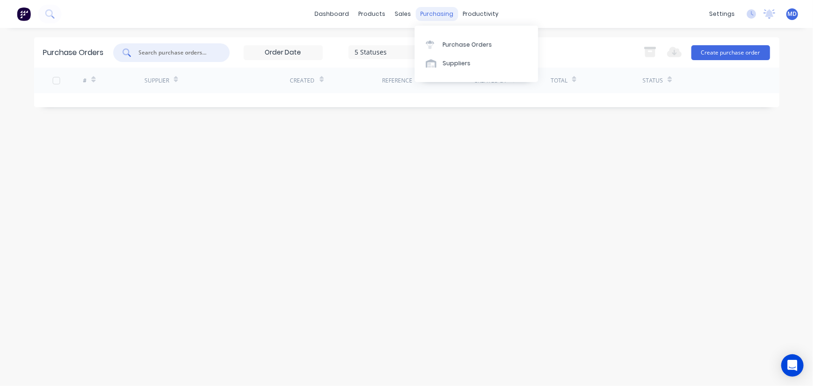
click at [438, 13] on div "purchasing" at bounding box center [437, 14] width 42 height 14
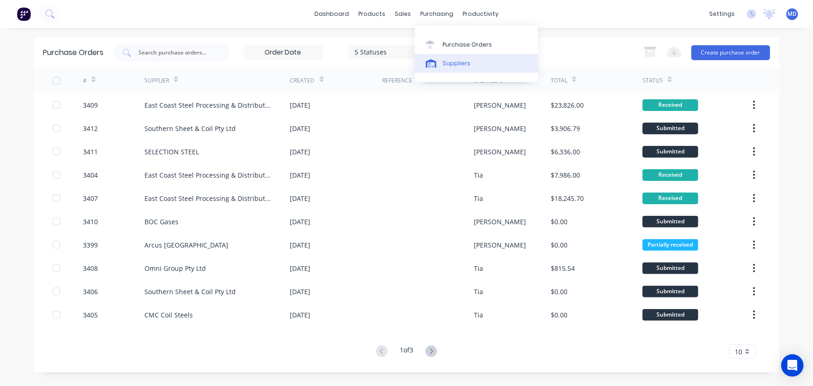
click at [463, 67] on div "Suppliers" at bounding box center [457, 63] width 28 height 8
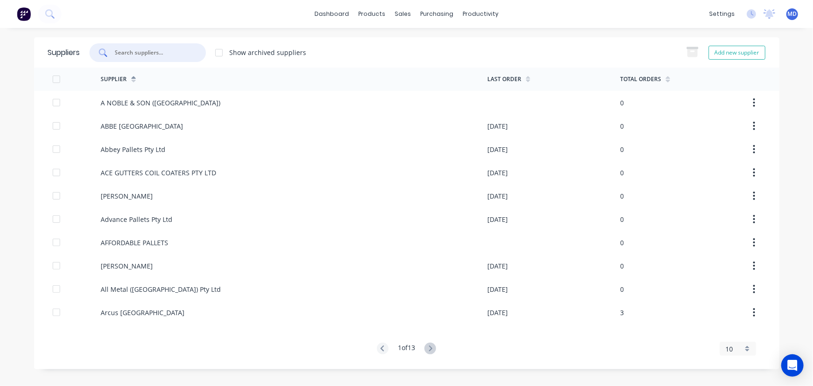
click at [159, 51] on input "text" at bounding box center [152, 52] width 77 height 9
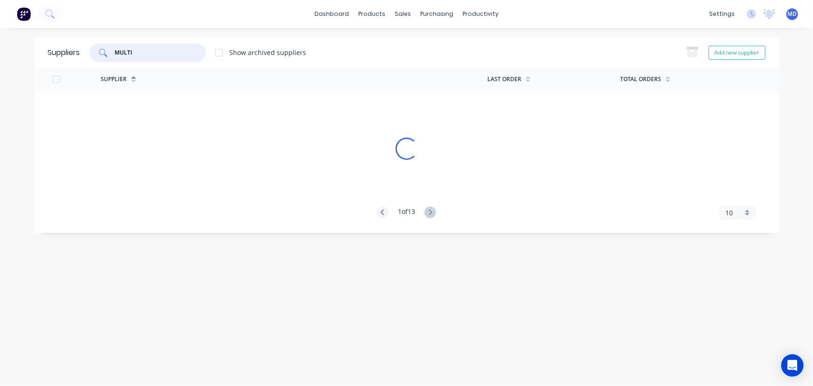
type input "MULTI"
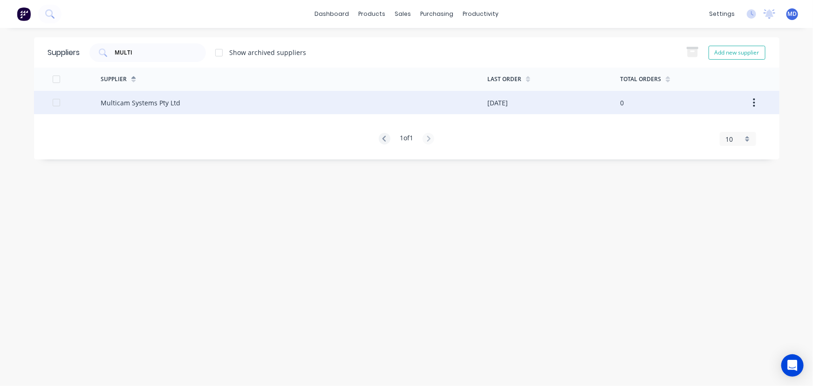
click at [135, 103] on div "Multicam Systems Pty Ltd" at bounding box center [141, 103] width 80 height 10
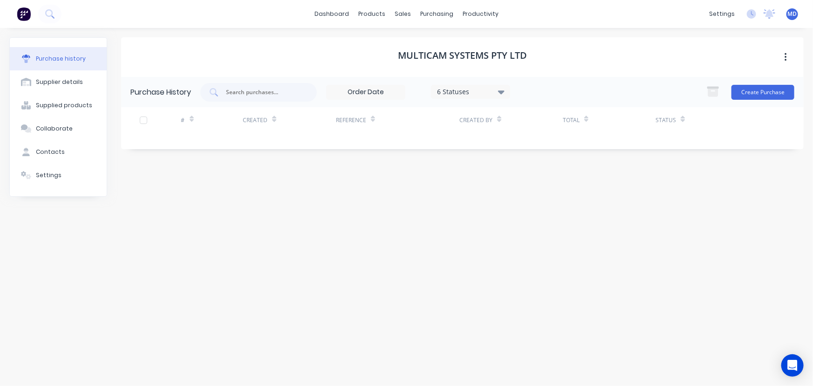
click at [503, 90] on icon at bounding box center [501, 92] width 7 height 10
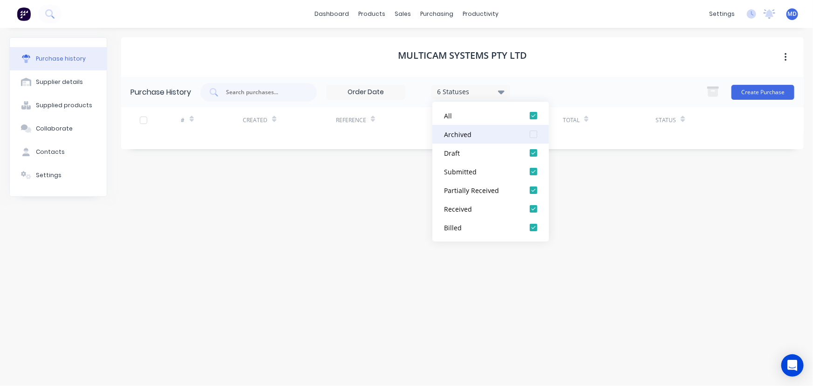
drag, startPoint x: 534, startPoint y: 133, endPoint x: 540, endPoint y: 138, distance: 8.2
click at [536, 134] on div at bounding box center [533, 134] width 19 height 19
click at [606, 190] on div "Loading..." at bounding box center [462, 190] width 683 height 22
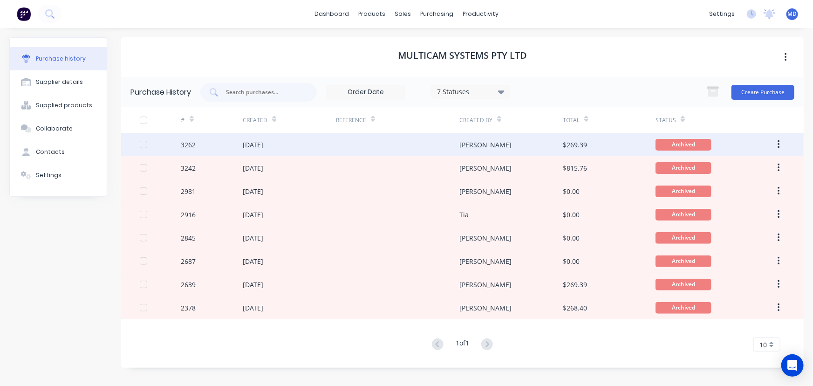
click at [475, 144] on div "[PERSON_NAME]" at bounding box center [486, 145] width 52 height 10
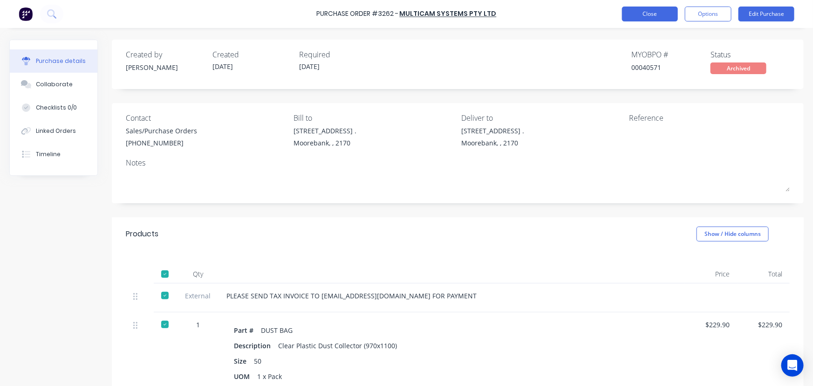
click at [654, 13] on button "Close" at bounding box center [650, 14] width 56 height 15
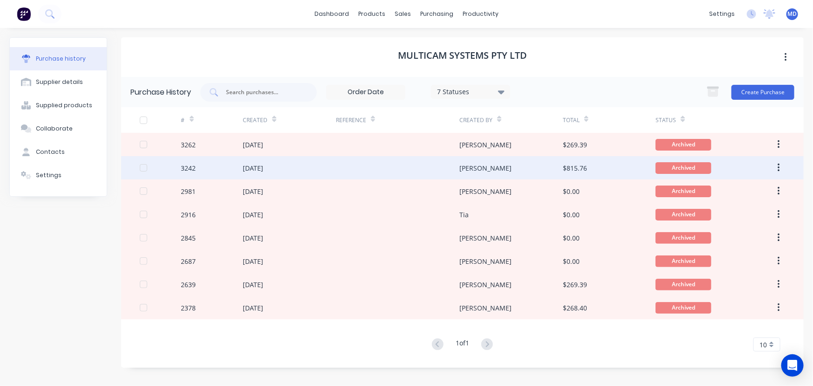
click at [475, 163] on div "[PERSON_NAME]" at bounding box center [486, 168] width 52 height 10
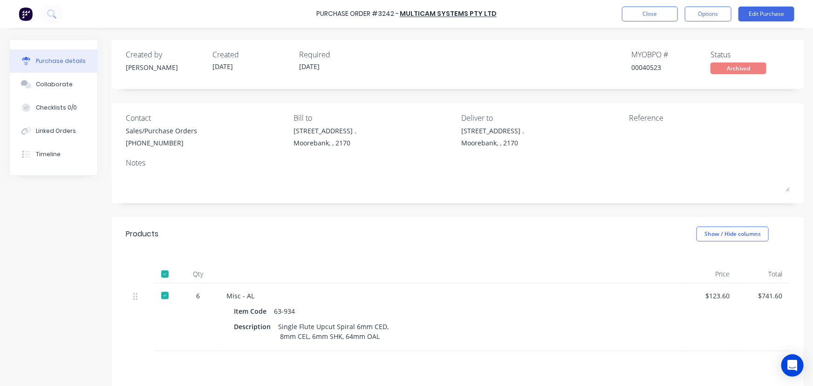
scroll to position [98, 0]
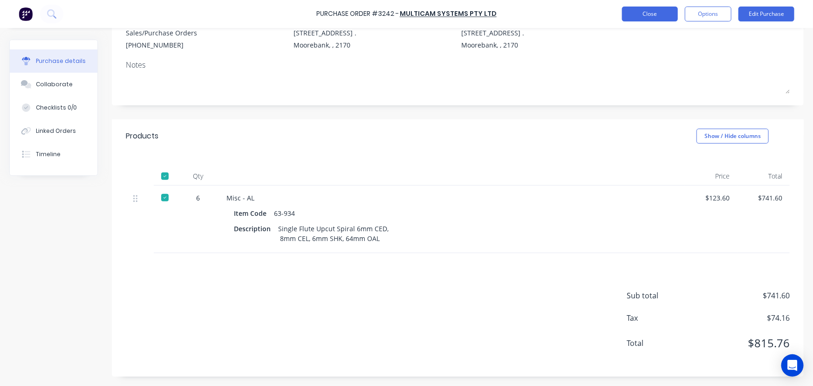
click at [647, 12] on button "Close" at bounding box center [650, 14] width 56 height 15
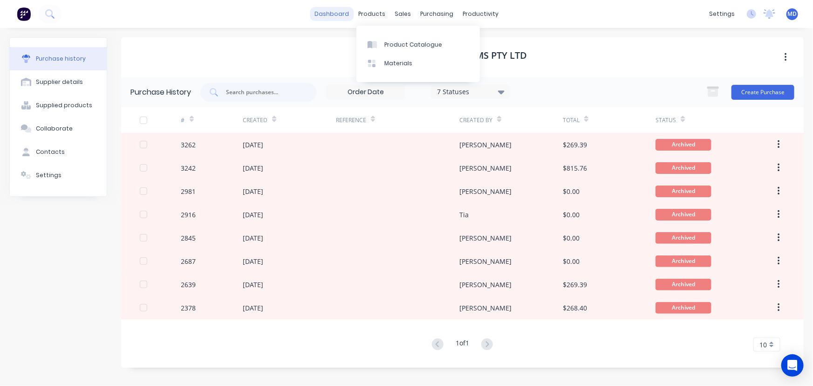
click at [339, 14] on link "dashboard" at bounding box center [332, 14] width 44 height 14
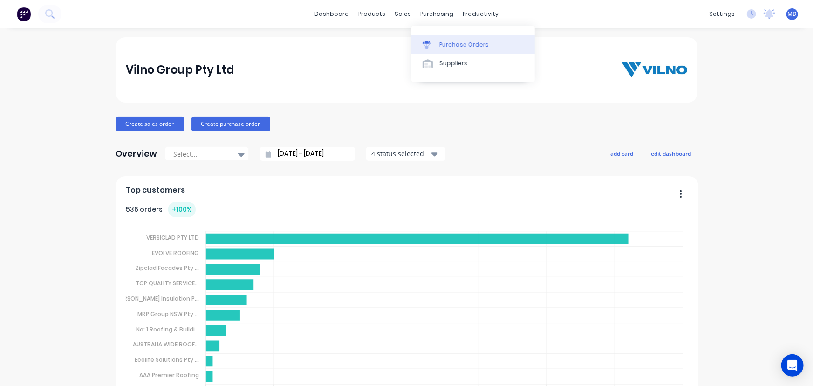
click at [479, 40] on link "Purchase Orders" at bounding box center [474, 44] width 124 height 19
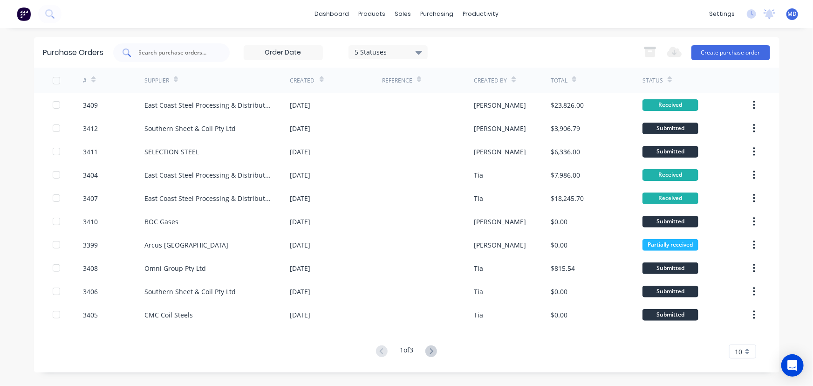
click at [177, 51] on input "text" at bounding box center [176, 52] width 77 height 9
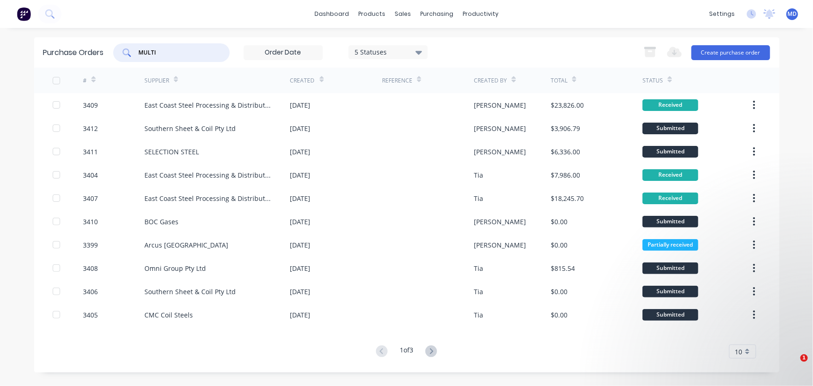
type input "MULTI"
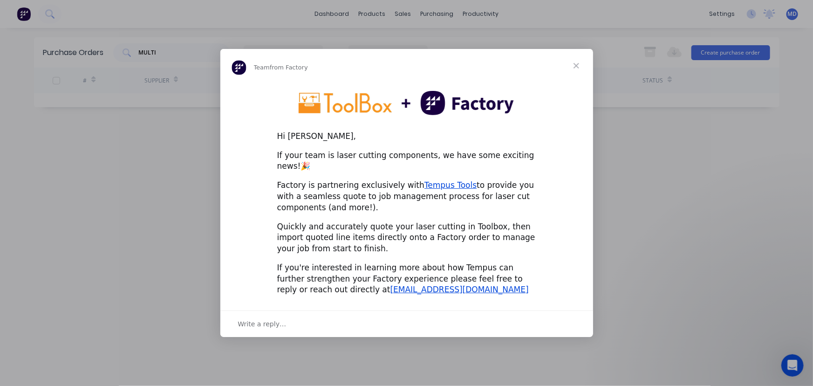
click at [577, 70] on span "Close" at bounding box center [577, 66] width 34 height 34
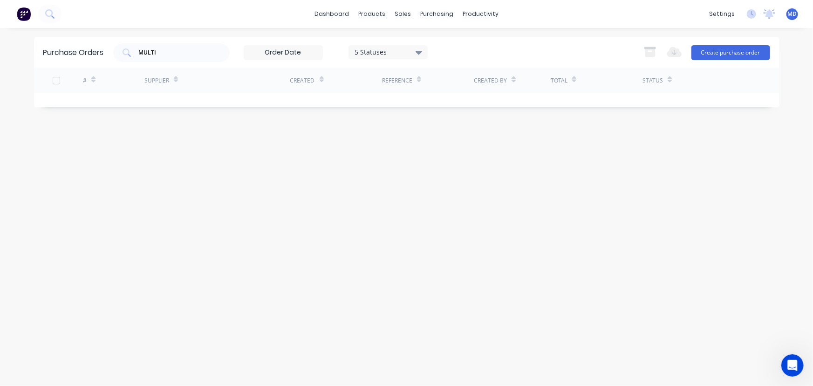
drag, startPoint x: 130, startPoint y: 52, endPoint x: 41, endPoint y: 59, distance: 89.3
click at [46, 50] on div "Purchase Orders MULTI 5 Statuses 5 Statuses Export to Excel (XLSX) Create purch…" at bounding box center [407, 52] width 746 height 30
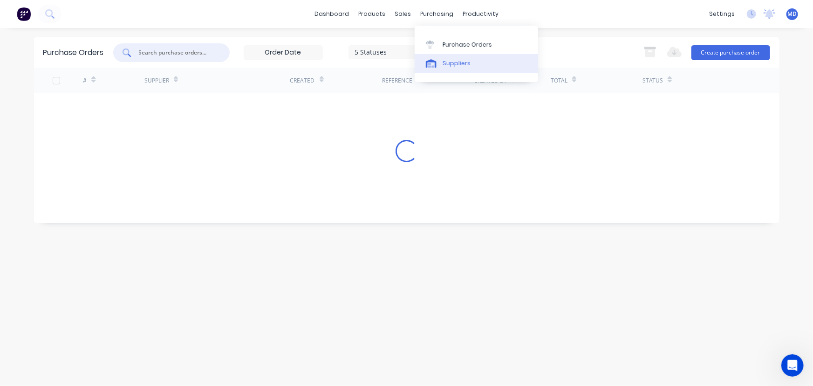
click at [451, 64] on div "Suppliers" at bounding box center [457, 63] width 28 height 8
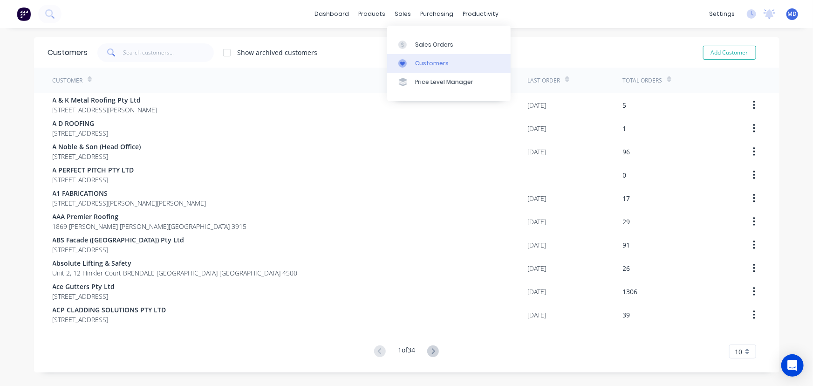
drag, startPoint x: 433, startPoint y: 64, endPoint x: 421, endPoint y: 60, distance: 13.3
click at [434, 65] on div "Customers" at bounding box center [432, 63] width 34 height 8
click at [160, 48] on input "text" at bounding box center [168, 52] width 91 height 19
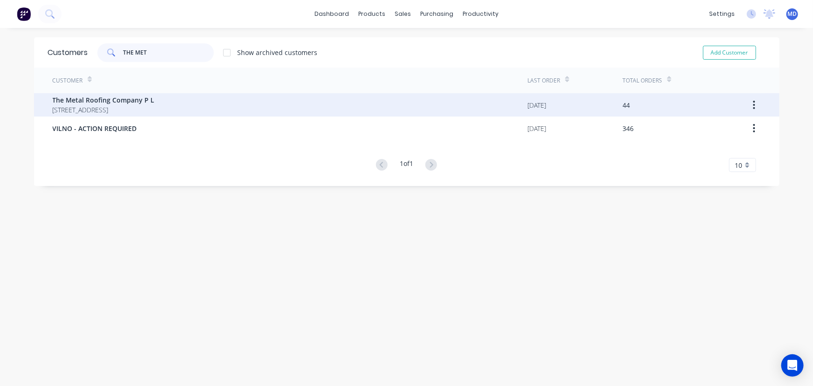
type input "THE MET"
click at [96, 103] on span "The Metal Roofing Company P L" at bounding box center [104, 100] width 102 height 10
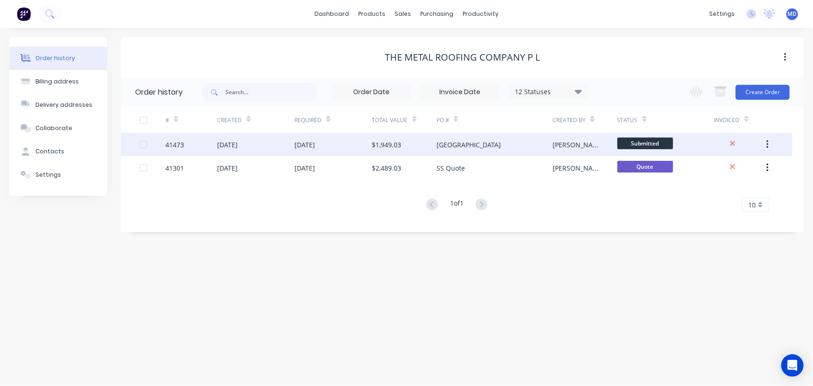
click at [340, 144] on div "04 Sep 2025" at bounding box center [333, 144] width 77 height 23
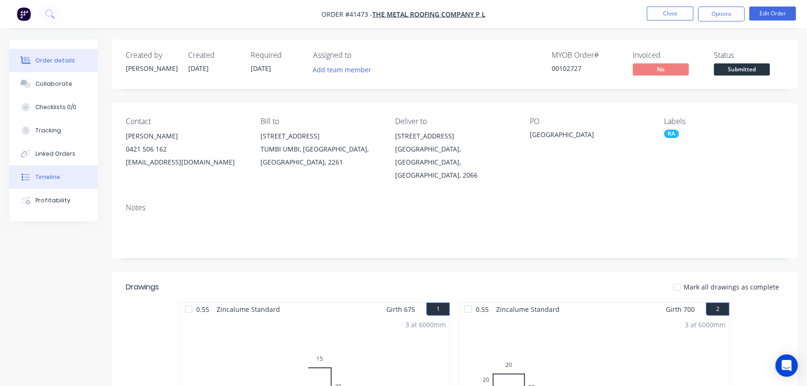
click at [47, 179] on div "Timeline" at bounding box center [47, 177] width 25 height 8
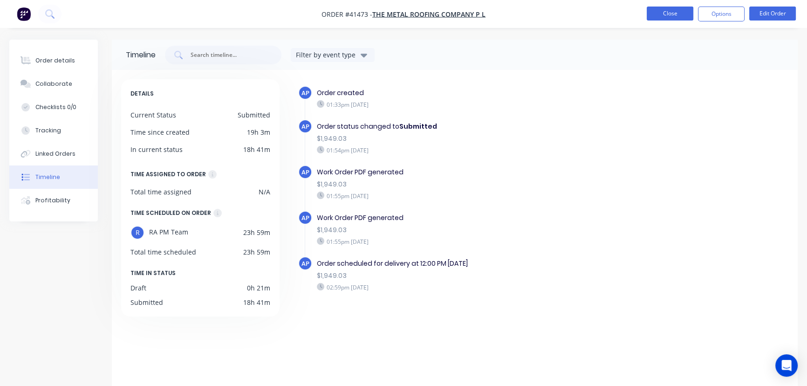
click at [680, 13] on button "Close" at bounding box center [670, 14] width 47 height 14
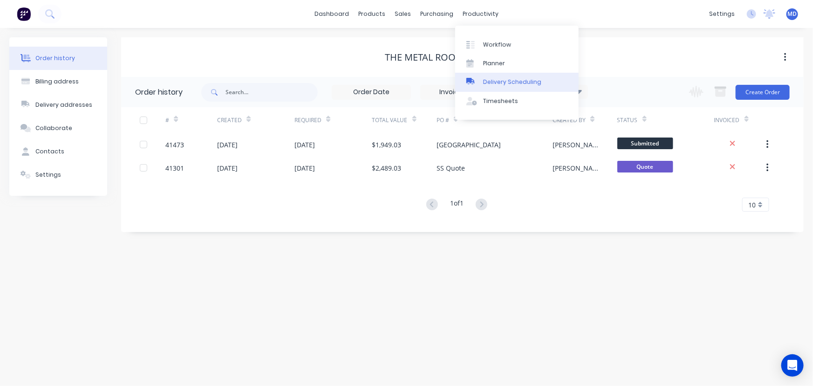
click at [531, 78] on div "Delivery Scheduling" at bounding box center [512, 82] width 58 height 8
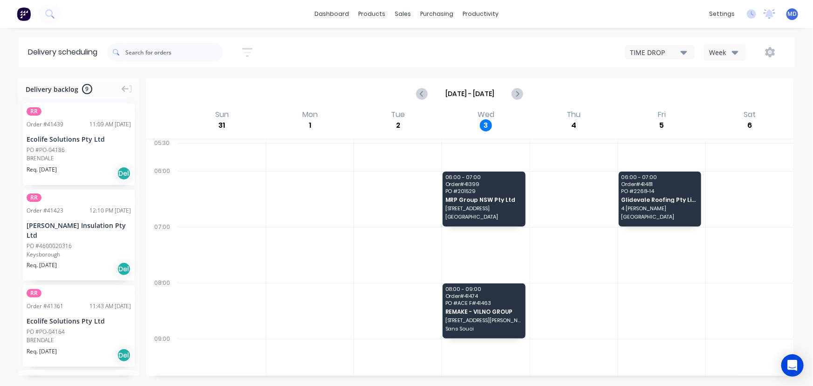
click at [740, 48] on button "Week" at bounding box center [725, 52] width 42 height 16
click at [729, 91] on div "Vehicle" at bounding box center [751, 95] width 92 height 19
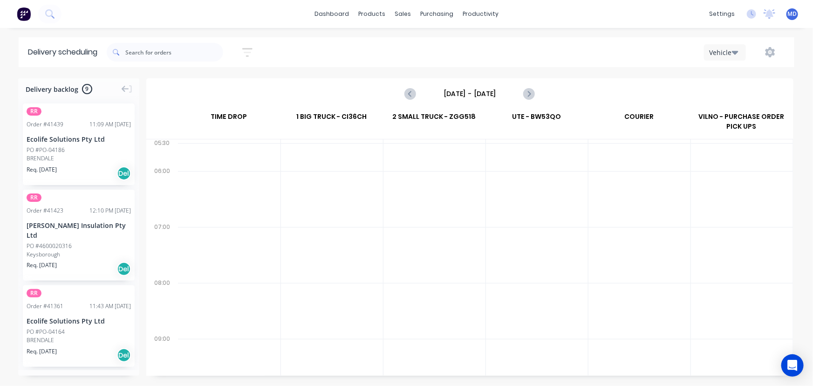
click at [475, 93] on input "[DATE] - [DATE]" at bounding box center [470, 94] width 92 height 14
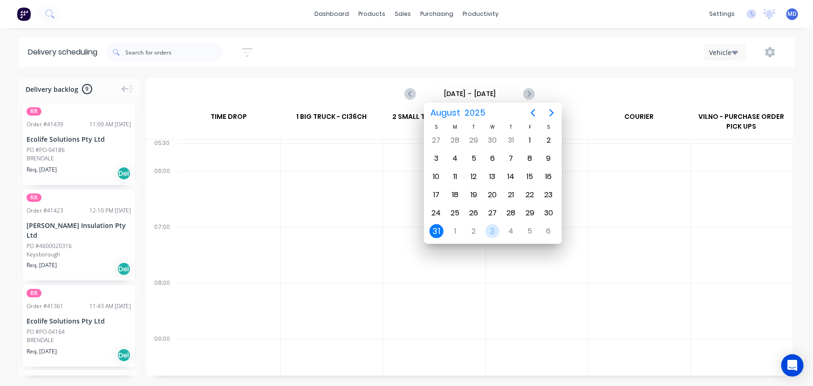
click at [491, 228] on div "3" at bounding box center [493, 231] width 14 height 14
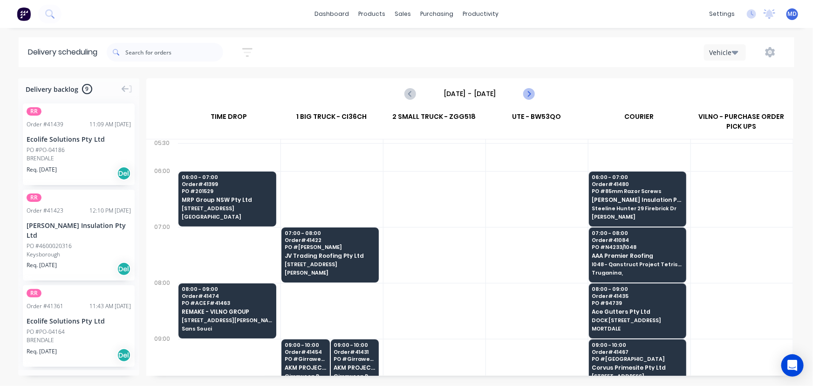
click at [528, 90] on icon "Next page" at bounding box center [529, 93] width 4 height 7
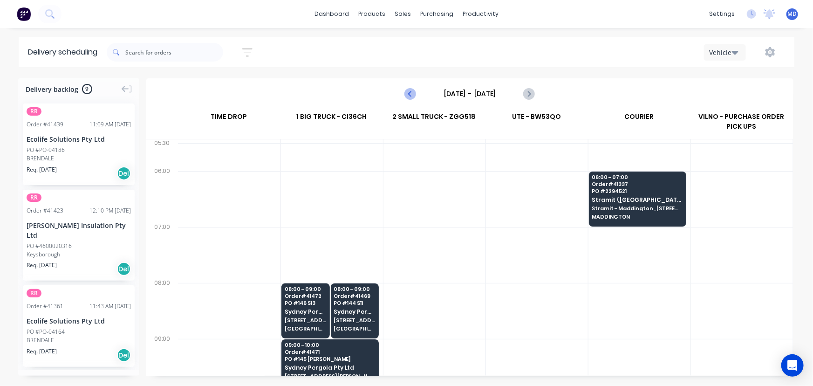
click at [412, 91] on icon "Previous page" at bounding box center [411, 93] width 4 height 7
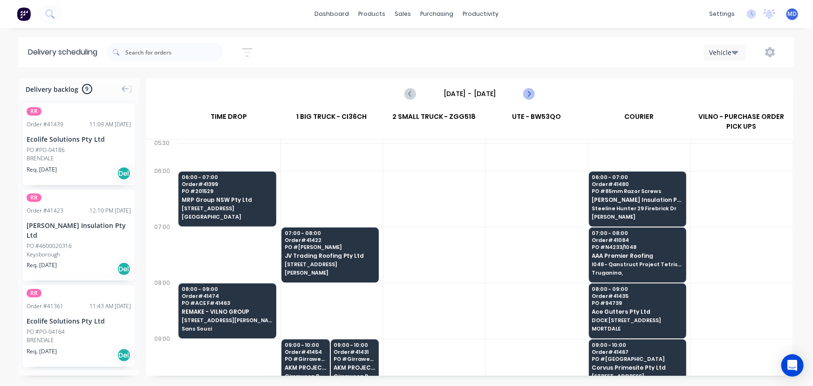
click at [530, 91] on icon "Next page" at bounding box center [528, 93] width 11 height 11
type input "Thursday - 04/09/25"
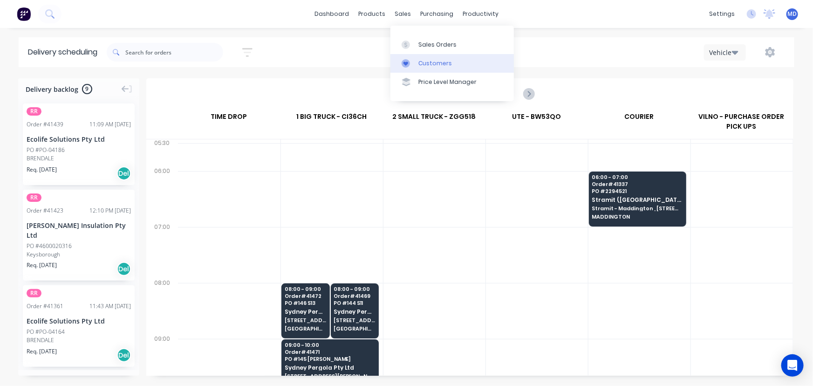
click at [432, 64] on div "Customers" at bounding box center [436, 63] width 34 height 8
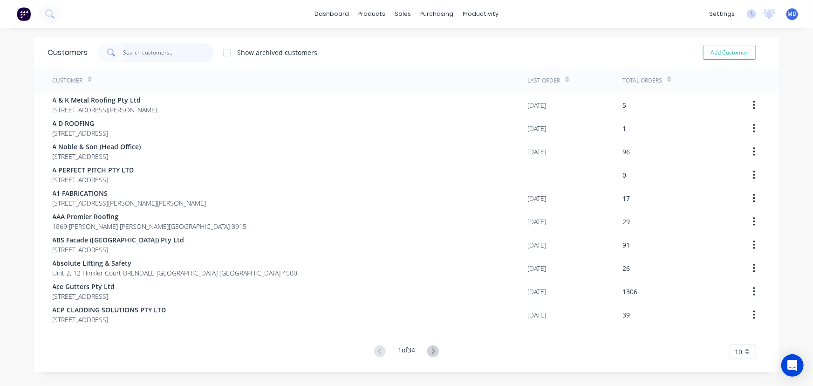
click at [158, 47] on input "text" at bounding box center [168, 52] width 91 height 19
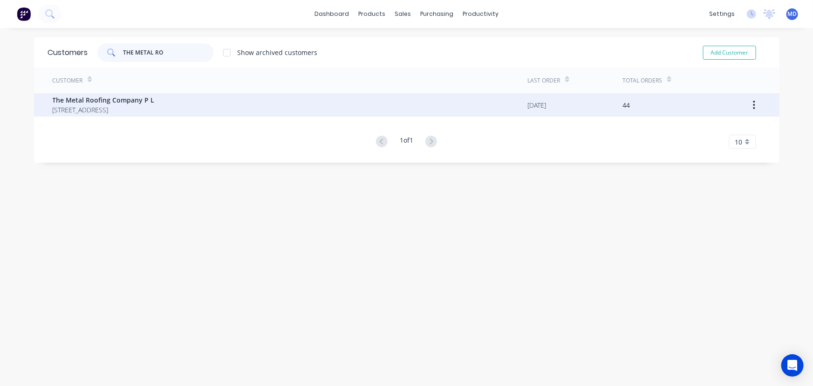
type input "THE METAL RO"
click at [94, 105] on span "[STREET_ADDRESS]" at bounding box center [104, 110] width 102 height 10
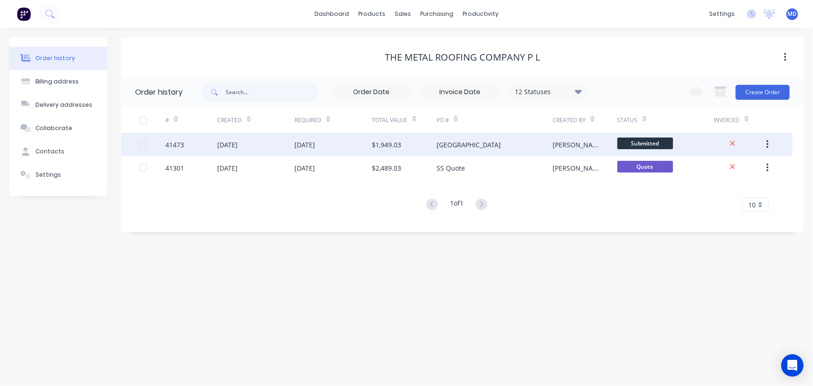
click at [453, 142] on div "Lane Cove" at bounding box center [469, 145] width 64 height 10
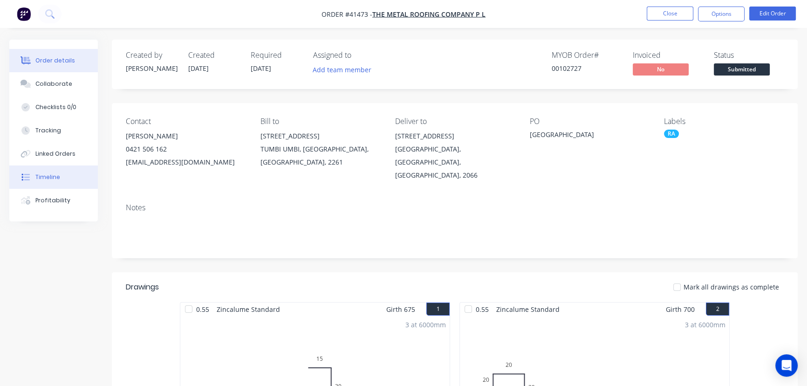
click at [47, 173] on div "Timeline" at bounding box center [47, 177] width 25 height 8
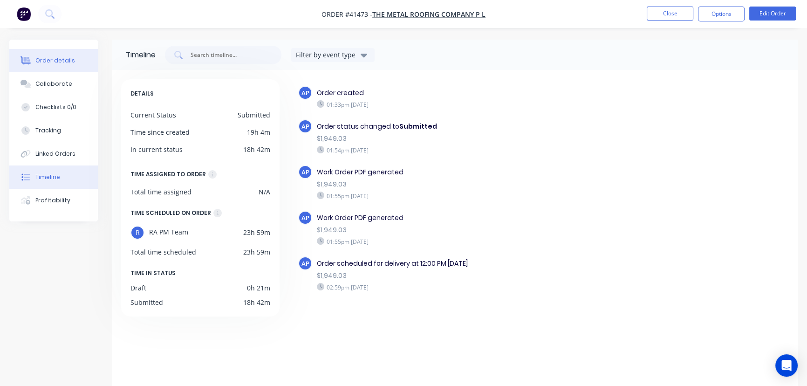
click at [55, 56] on div "Order details" at bounding box center [55, 60] width 40 height 8
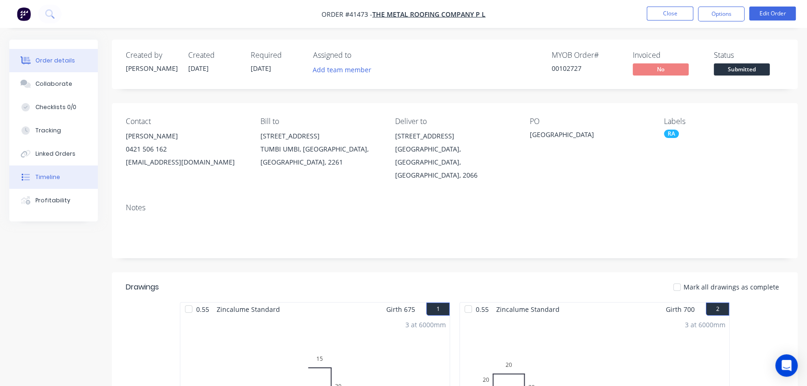
click at [48, 176] on div "Timeline" at bounding box center [47, 177] width 25 height 8
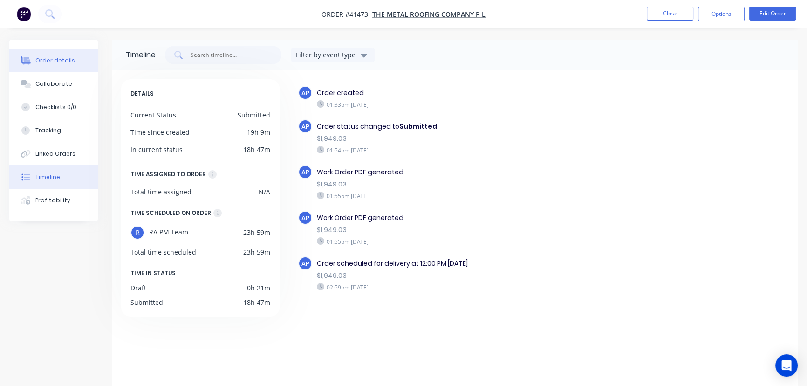
click at [52, 58] on div "Order details" at bounding box center [55, 60] width 40 height 8
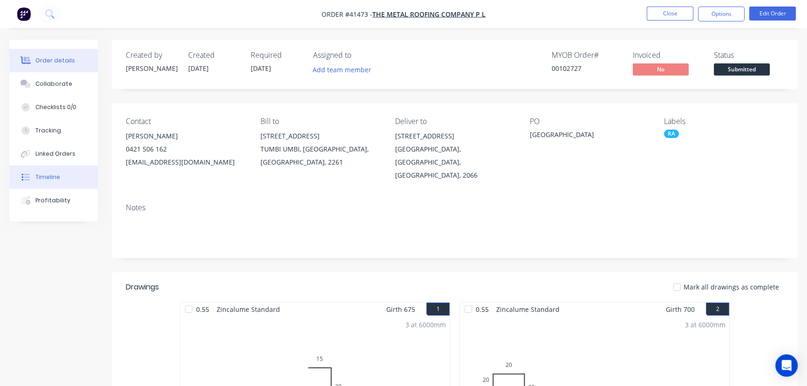
click at [41, 175] on div "Timeline" at bounding box center [47, 177] width 25 height 8
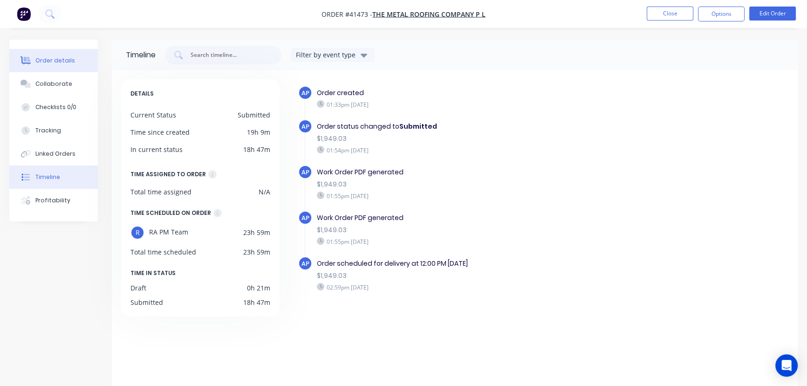
click at [61, 60] on div "Order details" at bounding box center [55, 60] width 40 height 8
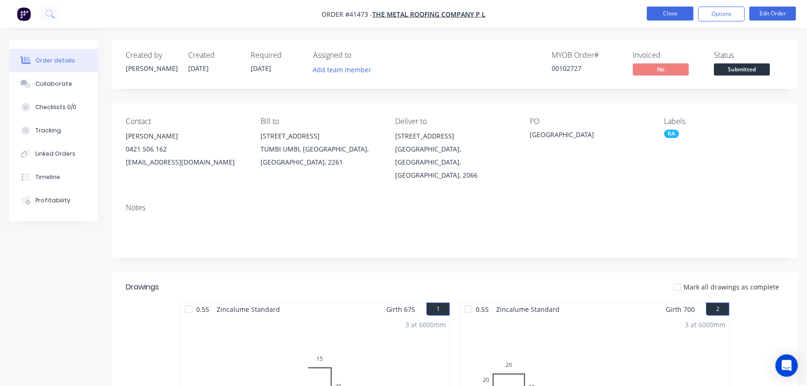
click at [671, 14] on button "Close" at bounding box center [670, 14] width 47 height 14
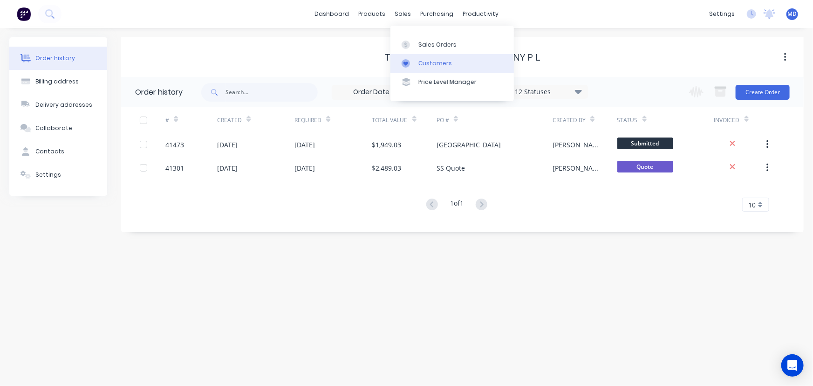
click at [431, 60] on div "Customers" at bounding box center [436, 63] width 34 height 8
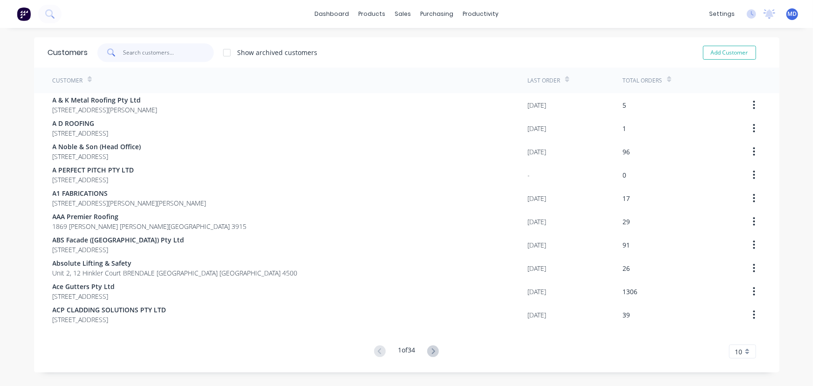
click at [171, 53] on input "text" at bounding box center [168, 52] width 91 height 19
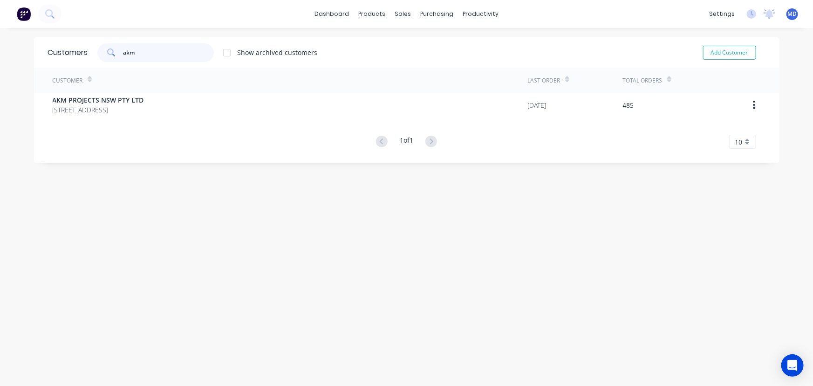
type input "akm"
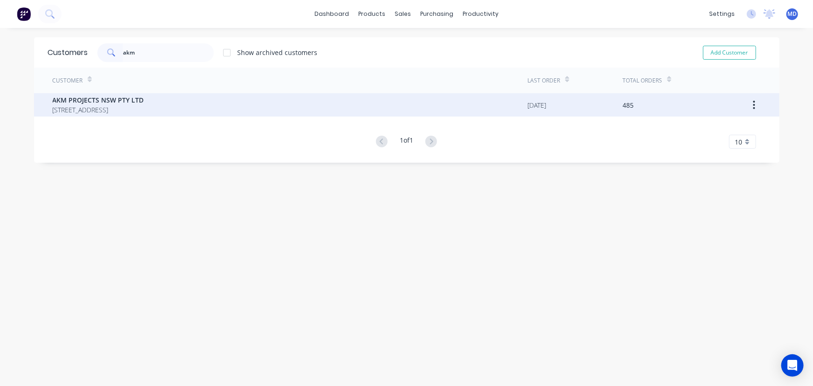
click at [98, 101] on span "AKM PROJECTS NSW PTY LTD" at bounding box center [98, 100] width 91 height 10
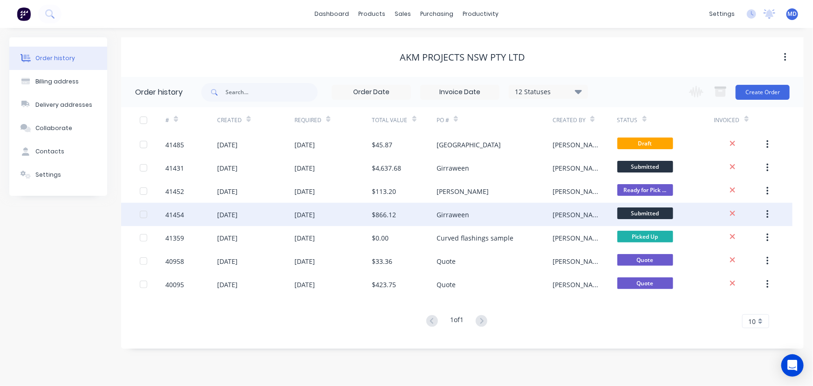
click at [312, 214] on div "[DATE]" at bounding box center [305, 215] width 21 height 10
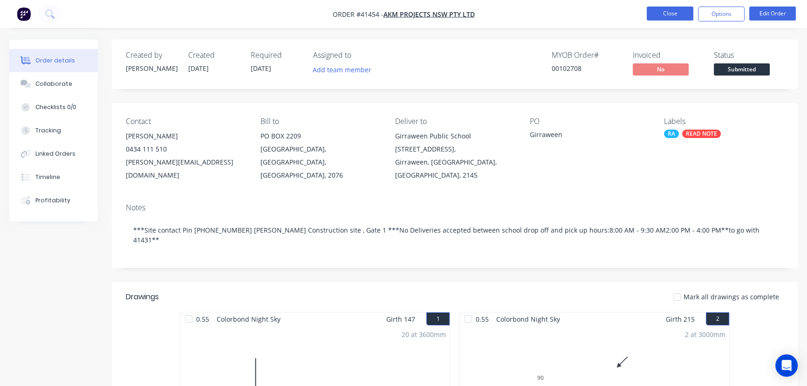
click at [671, 10] on button "Close" at bounding box center [670, 14] width 47 height 14
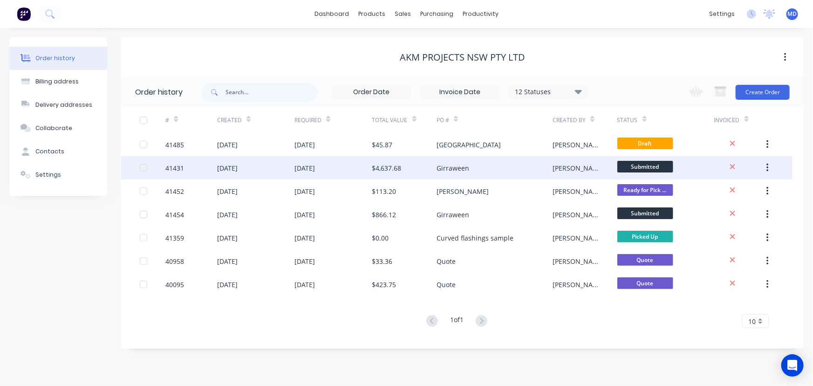
click at [400, 168] on div "$4,637.68" at bounding box center [386, 168] width 29 height 10
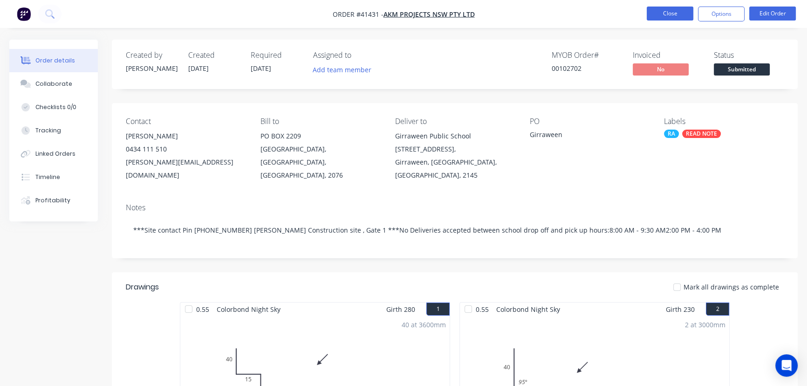
click at [665, 14] on button "Close" at bounding box center [670, 14] width 47 height 14
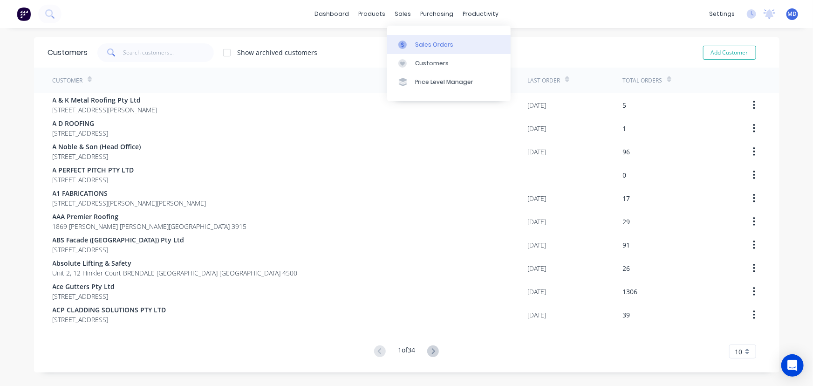
click at [438, 43] on div "Sales Orders" at bounding box center [434, 45] width 38 height 8
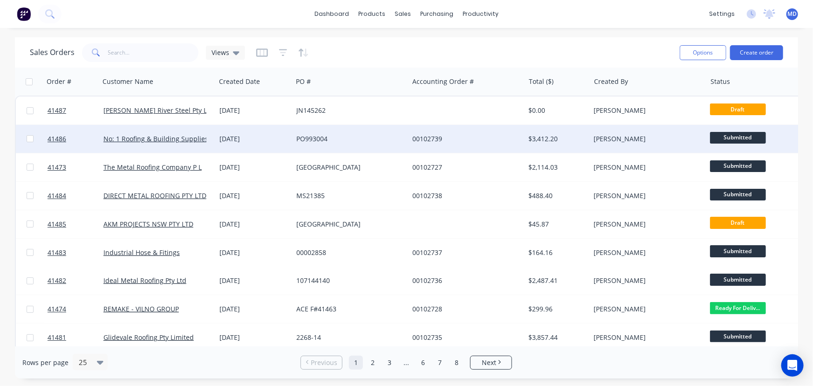
click at [372, 138] on div "PO993004" at bounding box center [347, 138] width 103 height 9
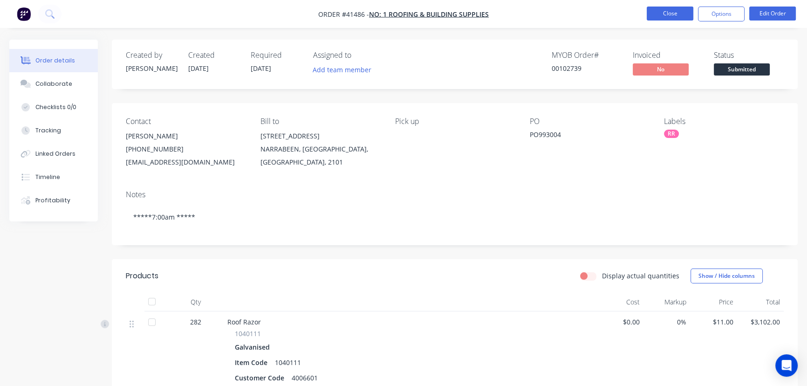
click at [677, 5] on nav "Order #41486 - No: 1 Roofing & Building Supplies Close Options Edit Order" at bounding box center [403, 14] width 807 height 28
click at [677, 13] on button "Close" at bounding box center [670, 14] width 47 height 14
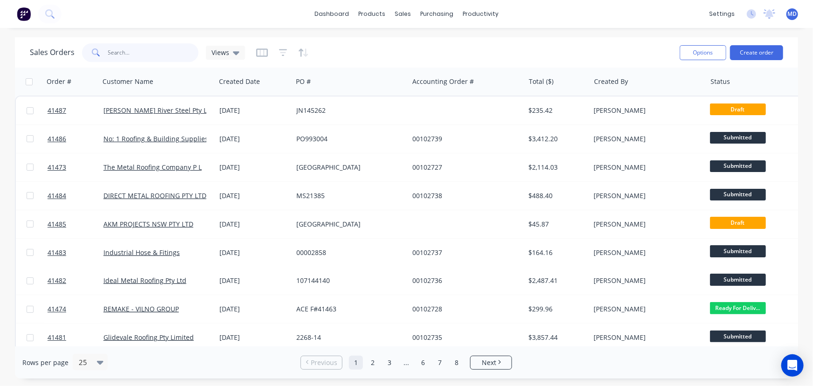
click at [143, 51] on input "text" at bounding box center [153, 52] width 91 height 19
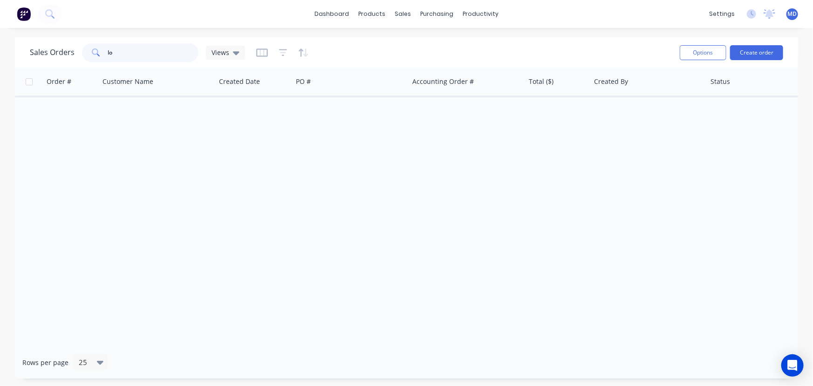
type input "l"
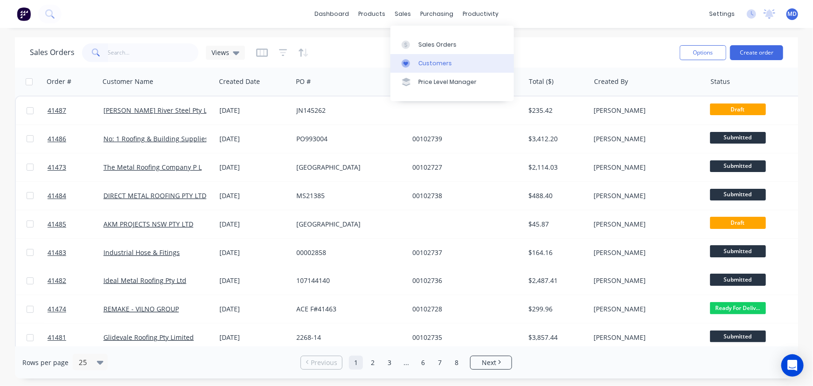
click at [438, 59] on div "Customers" at bounding box center [436, 63] width 34 height 8
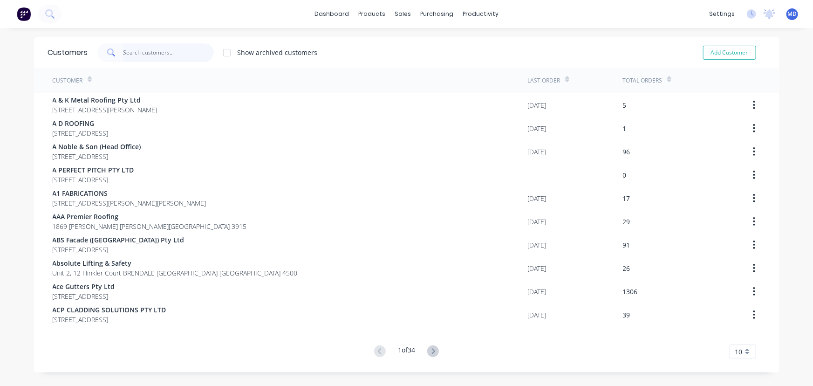
click at [158, 52] on input "text" at bounding box center [168, 52] width 91 height 19
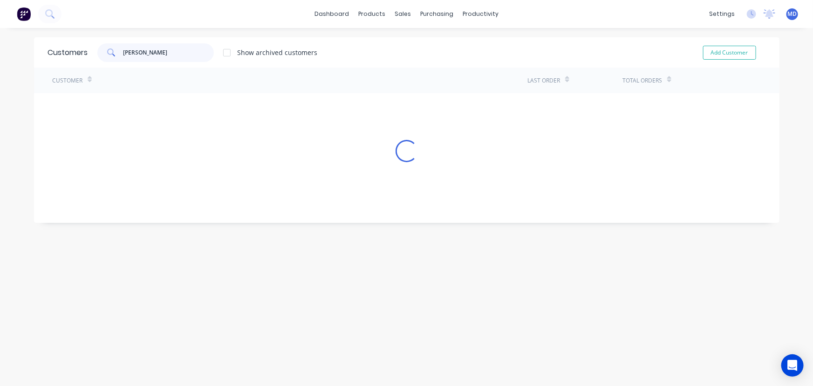
type input "[PERSON_NAME]"
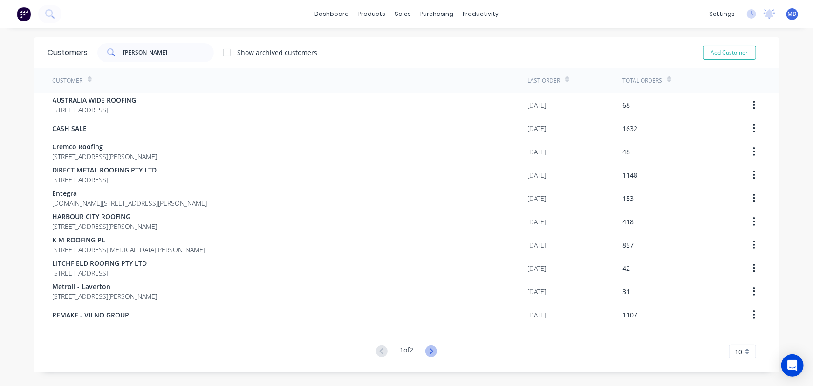
click at [428, 352] on icon at bounding box center [432, 351] width 12 height 12
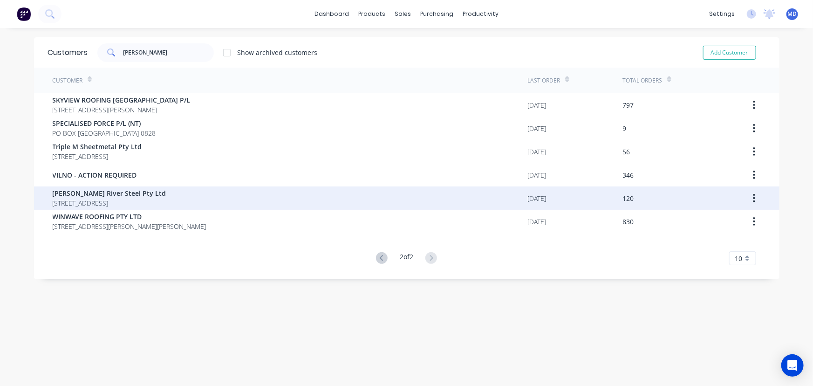
click at [99, 197] on span "[PERSON_NAME] River Steel Pty Ltd" at bounding box center [110, 193] width 114 height 10
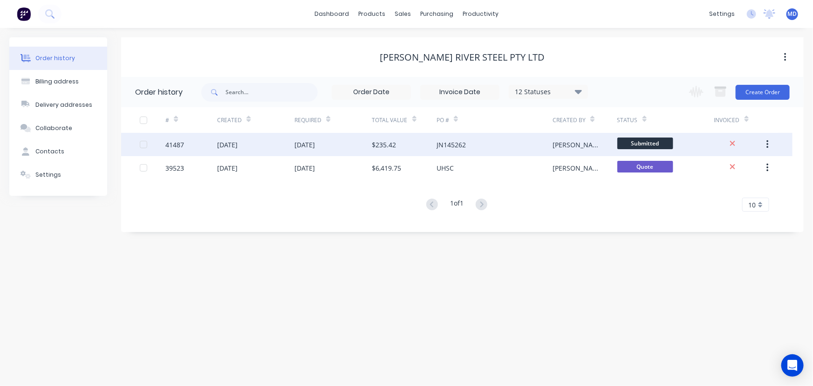
click at [280, 144] on div "[DATE]" at bounding box center [255, 144] width 77 height 23
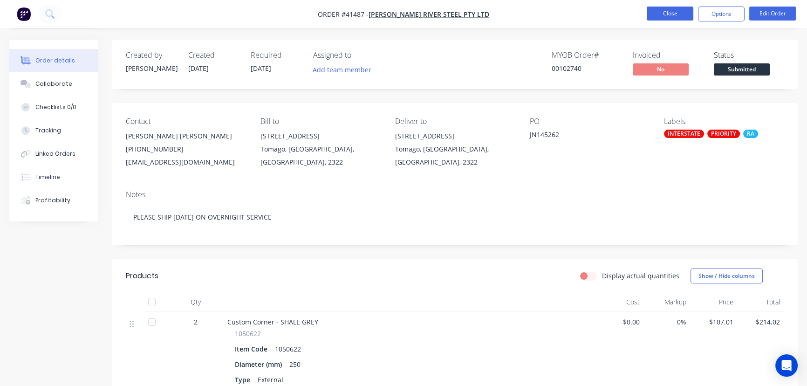
click at [667, 16] on button "Close" at bounding box center [670, 14] width 47 height 14
